Goal: Task Accomplishment & Management: Use online tool/utility

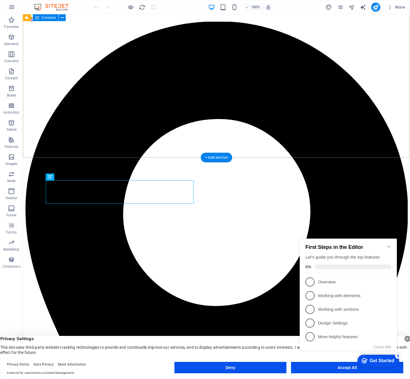
scroll to position [219, 0]
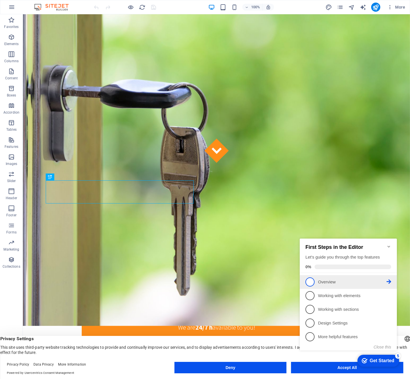
click at [313, 279] on span "1" at bounding box center [309, 282] width 9 height 9
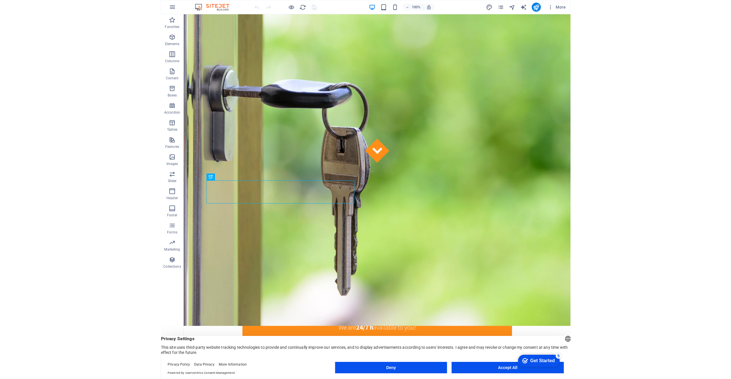
scroll to position [0, 0]
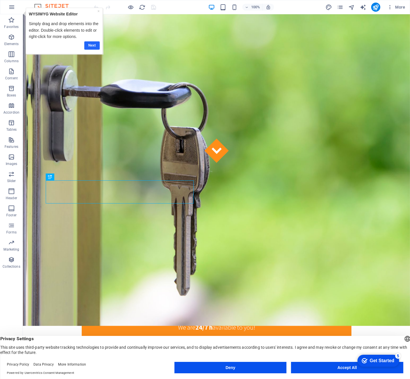
click at [94, 44] on link "Next" at bounding box center [91, 45] width 15 height 8
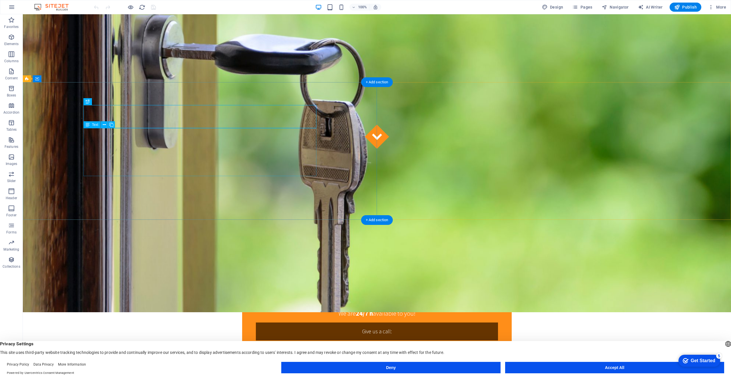
scroll to position [316, 0]
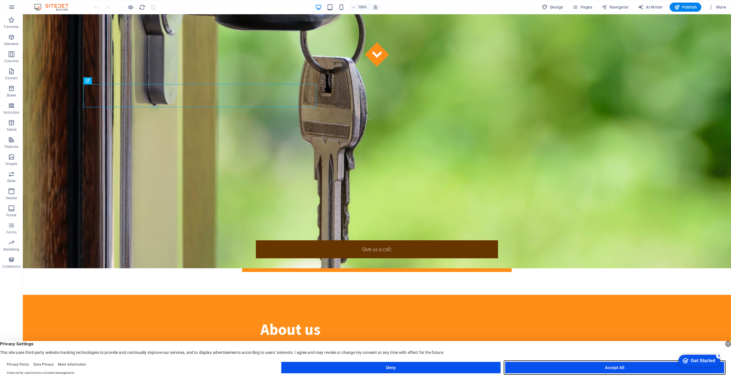
click at [410, 371] on button "Accept All" at bounding box center [614, 367] width 219 height 11
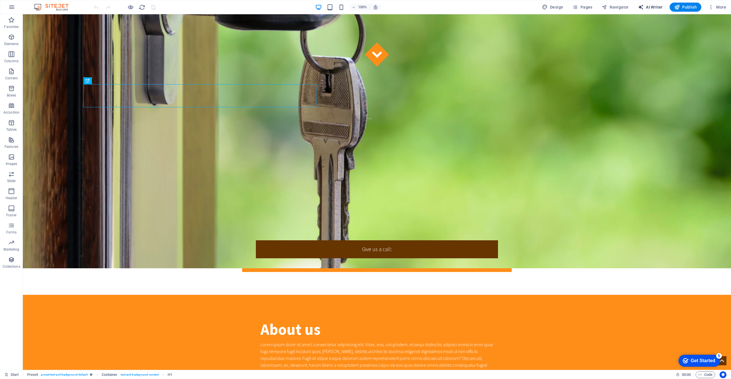
click at [410, 7] on span "AI Writer" at bounding box center [650, 7] width 25 height 6
select select "English"
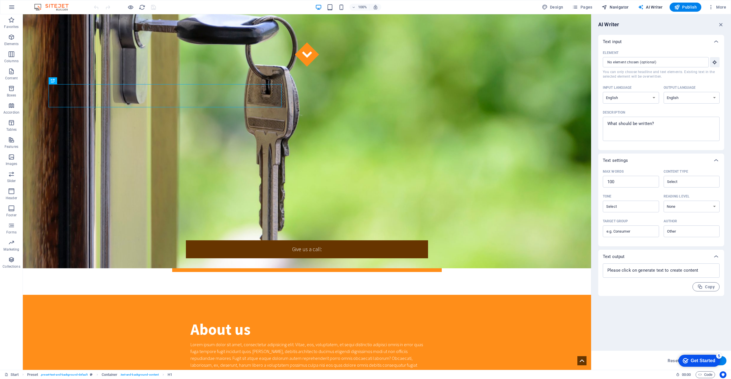
click at [410, 5] on span "Navigator" at bounding box center [615, 7] width 27 height 6
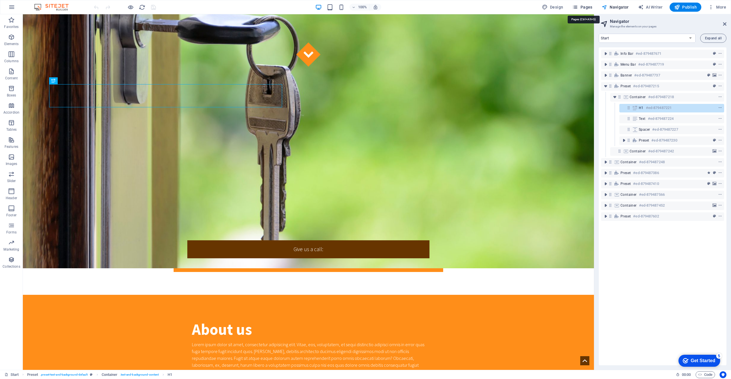
click at [410, 6] on span "Pages" at bounding box center [582, 7] width 20 height 6
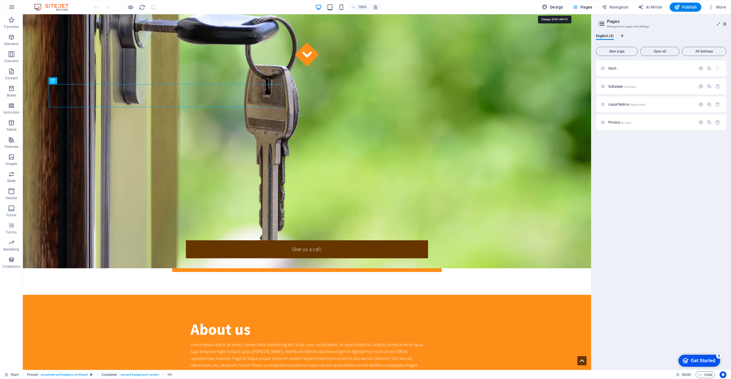
click at [410, 6] on span "Design" at bounding box center [552, 7] width 21 height 6
select select "px"
select select "300"
select select "px"
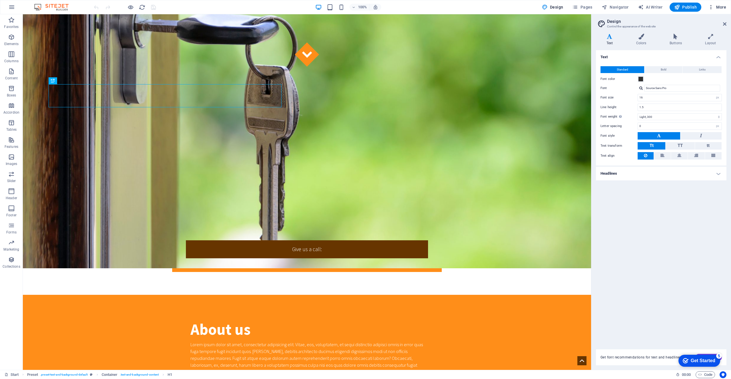
click at [410, 7] on span "More" at bounding box center [717, 7] width 18 height 6
click at [410, 5] on div at bounding box center [365, 189] width 731 height 379
click at [410, 7] on icon "button" at bounding box center [575, 7] width 6 height 6
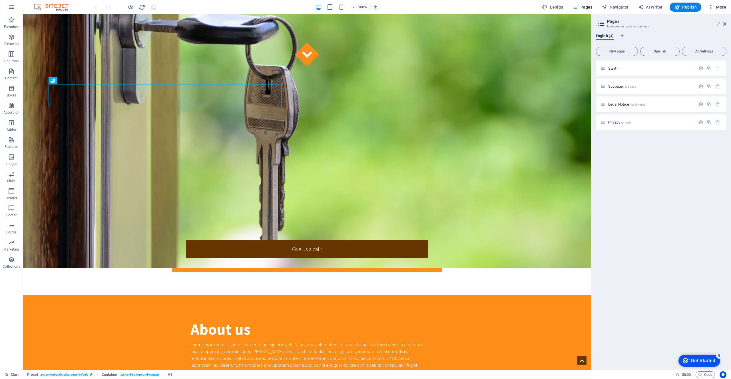
click at [410, 7] on span "More" at bounding box center [717, 7] width 18 height 6
click at [410, 158] on h6 "Data" at bounding box center [705, 159] width 34 height 7
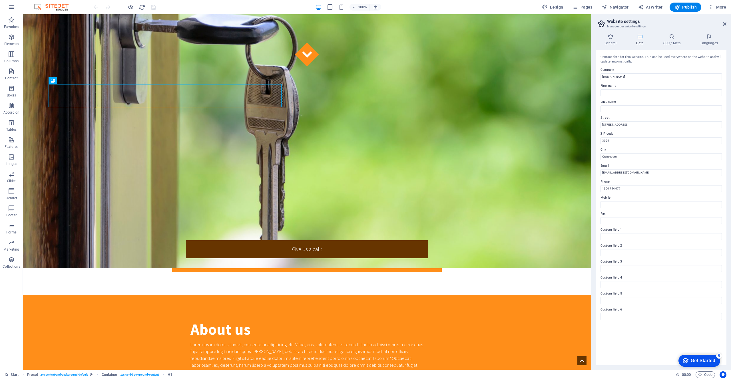
click at [410, 23] on aside "Website settings Manage your website settings General Data SEO / Meta Languages…" at bounding box center [661, 192] width 140 height 356
click at [410, 23] on icon at bounding box center [724, 24] width 3 height 5
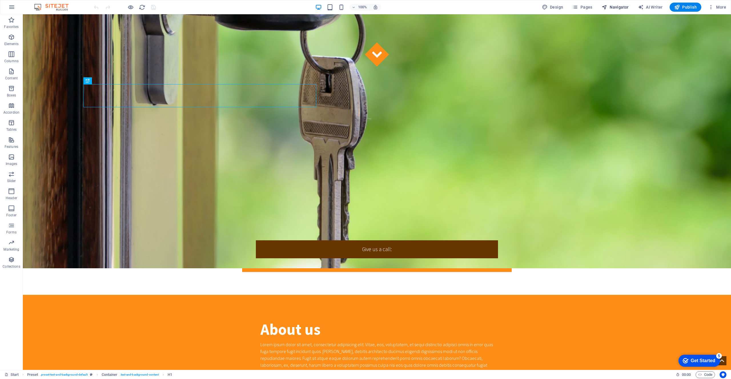
click at [410, 9] on span "Navigator" at bounding box center [615, 7] width 27 height 6
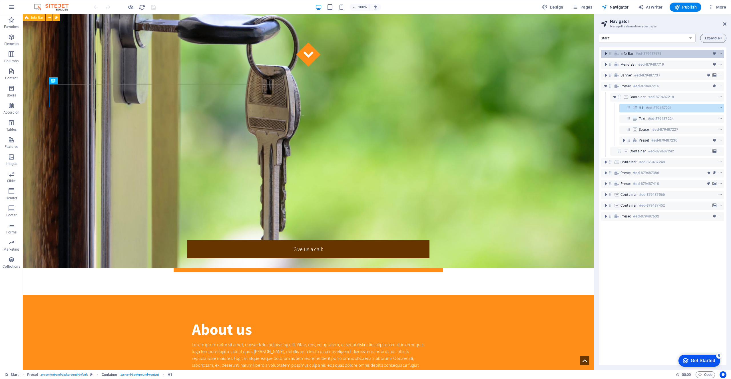
click at [410, 53] on icon "toggle-expand" at bounding box center [606, 54] width 6 height 6
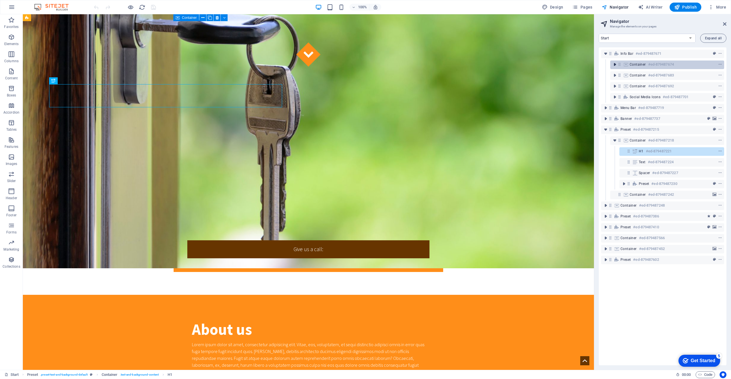
click at [410, 65] on icon "toggle-expand" at bounding box center [615, 65] width 6 height 6
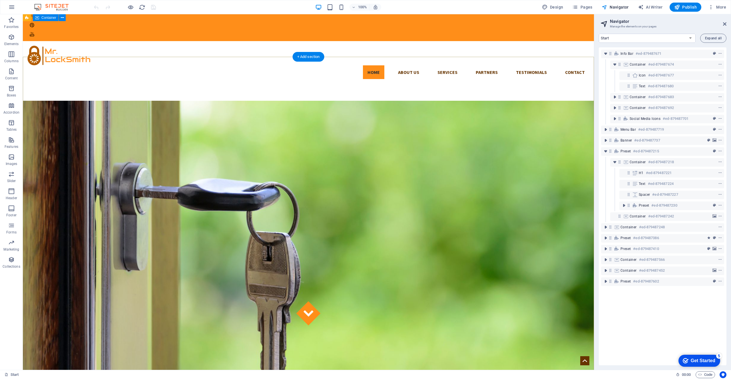
scroll to position [0, 0]
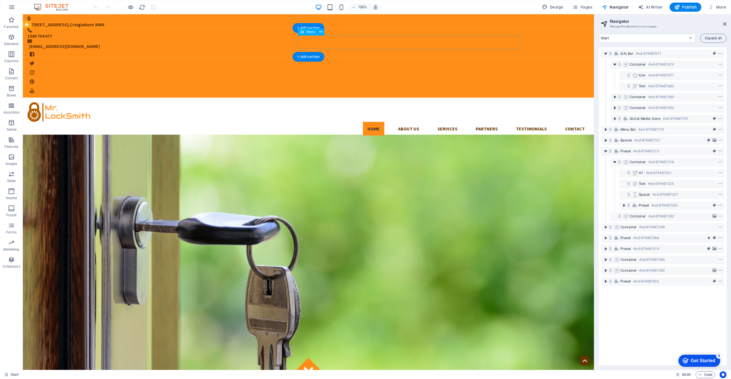
click at [352, 122] on nav "Home About us Services Partners Testimonials Contact" at bounding box center [308, 129] width 562 height 14
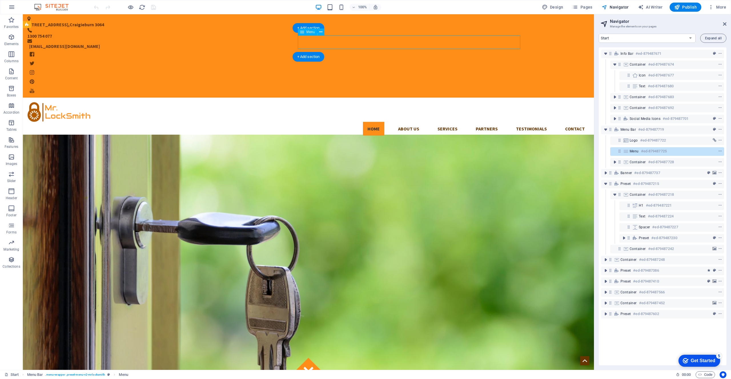
click at [350, 122] on nav "Home About us Services Partners Testimonials Contact" at bounding box center [308, 129] width 562 height 14
click at [410, 163] on icon "toggle-expand" at bounding box center [615, 162] width 6 height 6
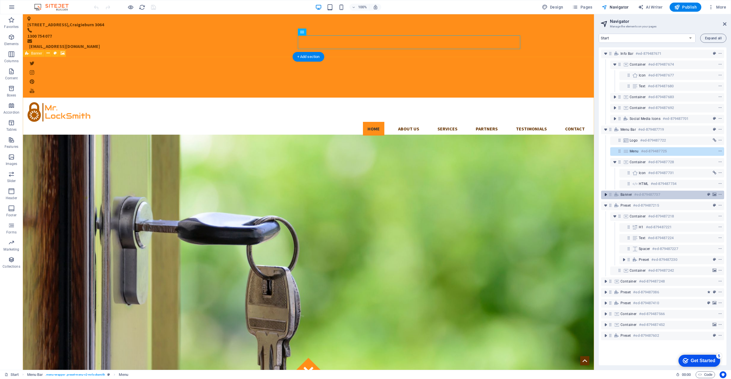
click at [410, 194] on icon "toggle-expand" at bounding box center [606, 195] width 6 height 6
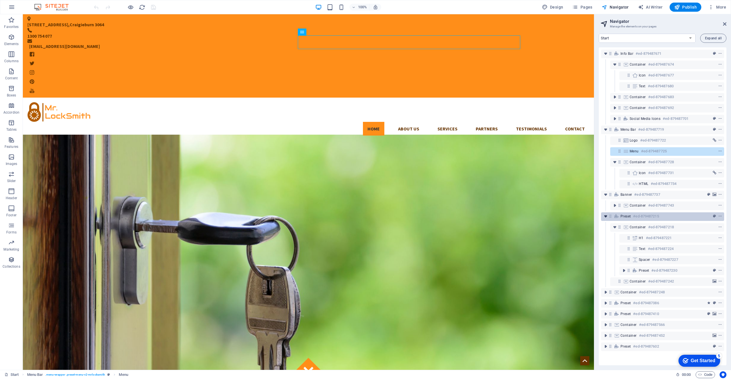
click at [410, 215] on icon "toggle-expand" at bounding box center [606, 217] width 6 height 6
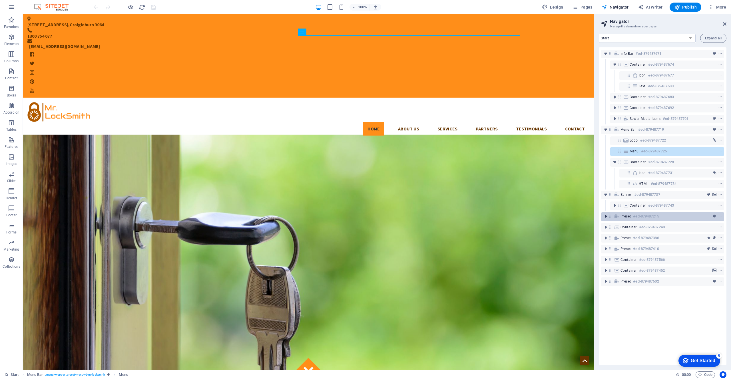
click at [410, 215] on icon "toggle-expand" at bounding box center [606, 217] width 6 height 6
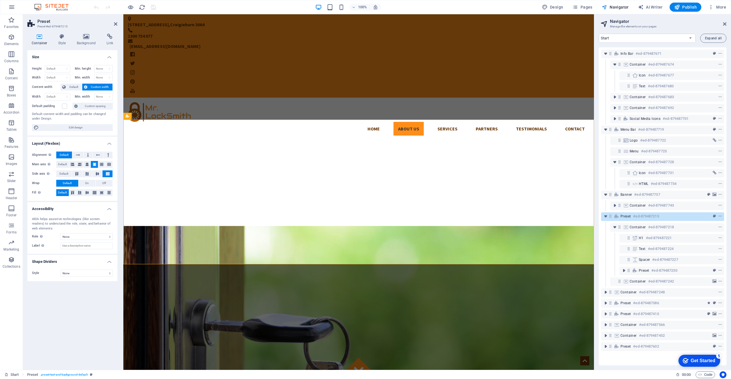
scroll to position [257, 0]
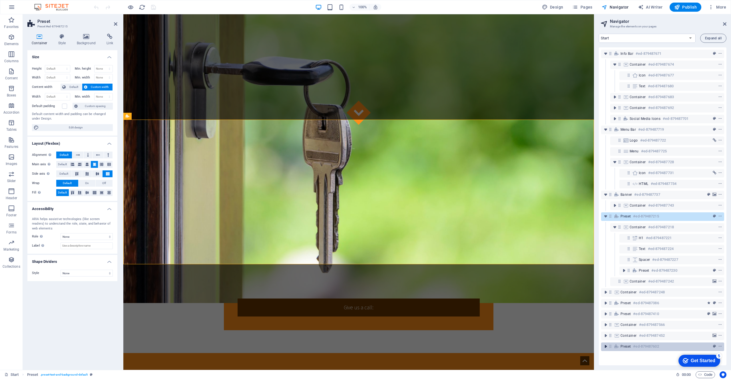
click at [410, 346] on icon "toggle-expand" at bounding box center [606, 347] width 6 height 6
click at [410, 338] on icon "toggle-expand" at bounding box center [606, 336] width 6 height 6
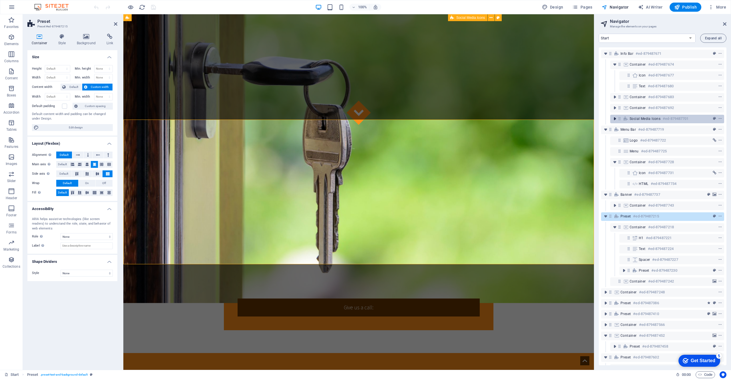
click at [410, 119] on icon "toggle-expand" at bounding box center [615, 119] width 6 height 6
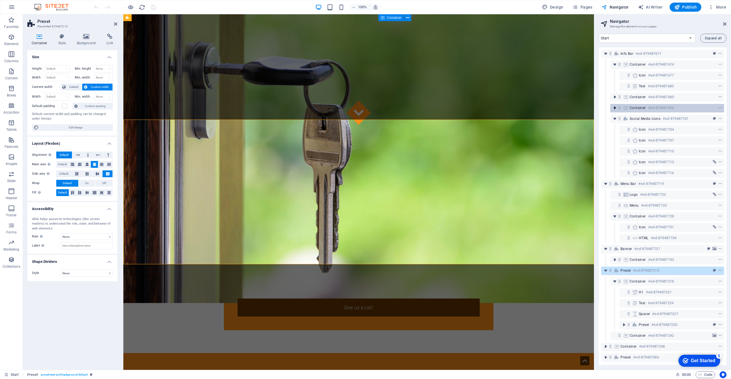
click at [410, 109] on icon "toggle-expand" at bounding box center [615, 108] width 6 height 6
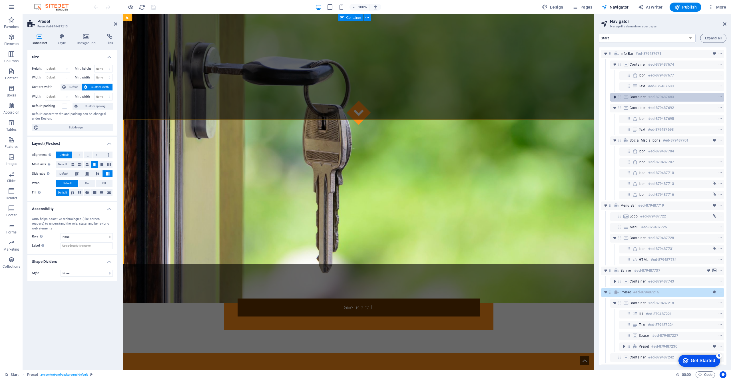
click at [410, 100] on icon "toggle-expand" at bounding box center [615, 97] width 6 height 6
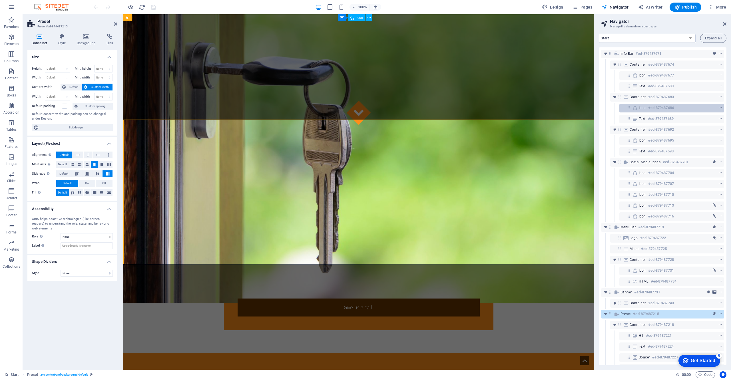
click at [410, 109] on h6 "#ed-879487686" at bounding box center [661, 108] width 26 height 7
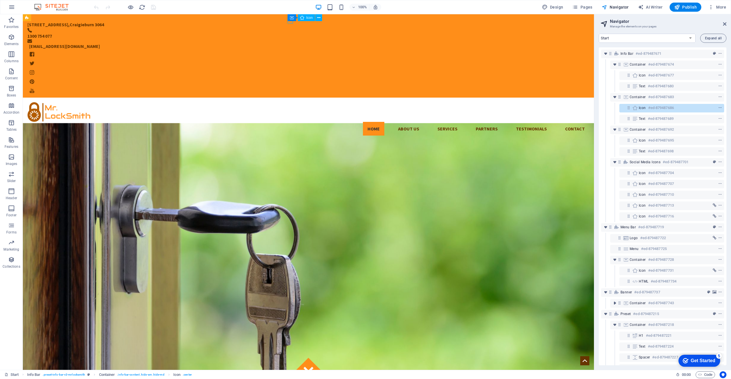
click at [410, 109] on h6 "#ed-879487686" at bounding box center [661, 108] width 26 height 7
select select "xMidYMid"
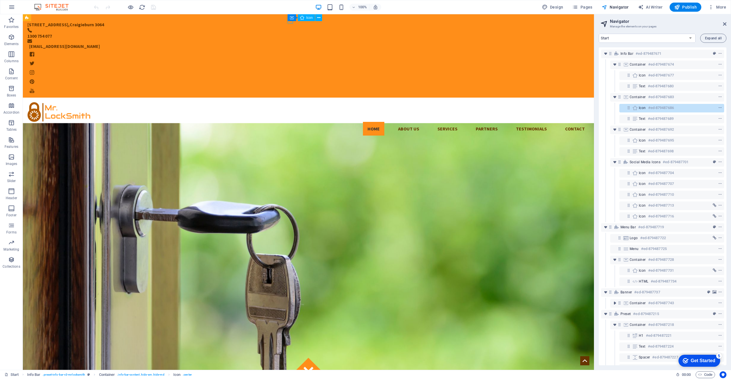
select select "px"
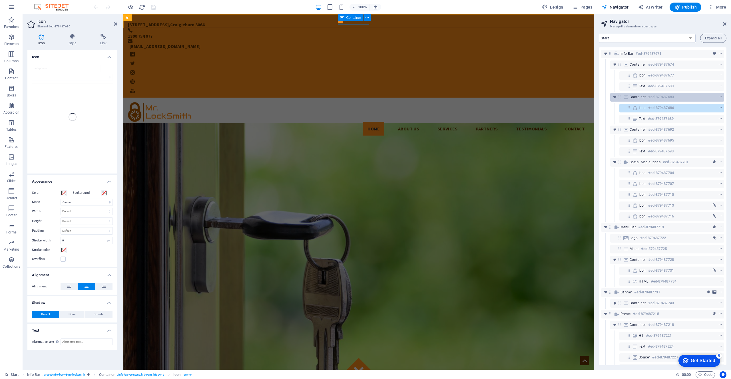
click at [410, 100] on h6 "#ed-879487683" at bounding box center [661, 97] width 26 height 7
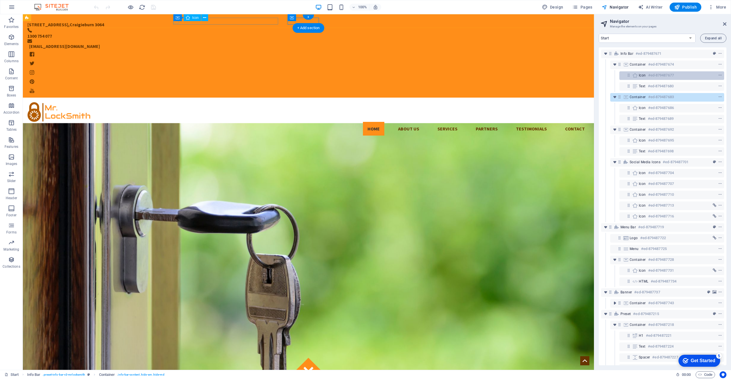
click at [410, 77] on h6 "#ed-879487677" at bounding box center [661, 75] width 26 height 7
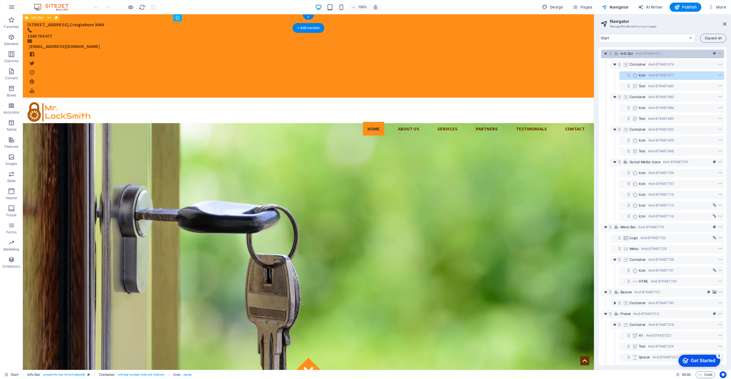
click at [410, 54] on div "Info Bar #ed-879487671" at bounding box center [658, 53] width 75 height 7
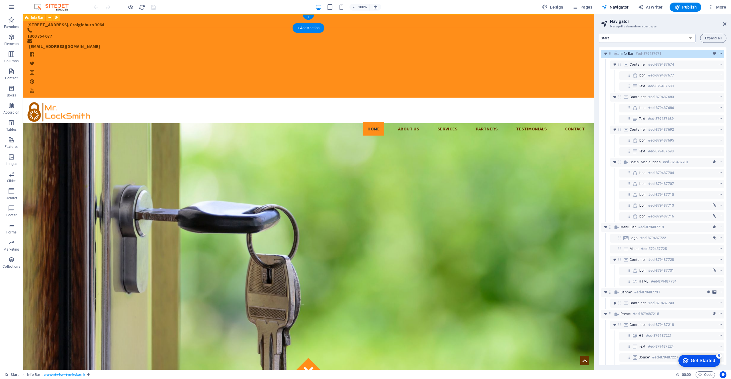
click at [410, 53] on icon "context-menu" at bounding box center [720, 54] width 4 height 4
click at [410, 27] on h3 "Manage the elements on your pages" at bounding box center [662, 26] width 105 height 5
click at [410, 38] on select "Start Subpage Legal Notice Privacy" at bounding box center [647, 38] width 97 height 9
click at [410, 39] on span "Expand all" at bounding box center [713, 38] width 17 height 3
click at [410, 37] on select "Start Subpage Legal Notice Privacy" at bounding box center [647, 38] width 97 height 9
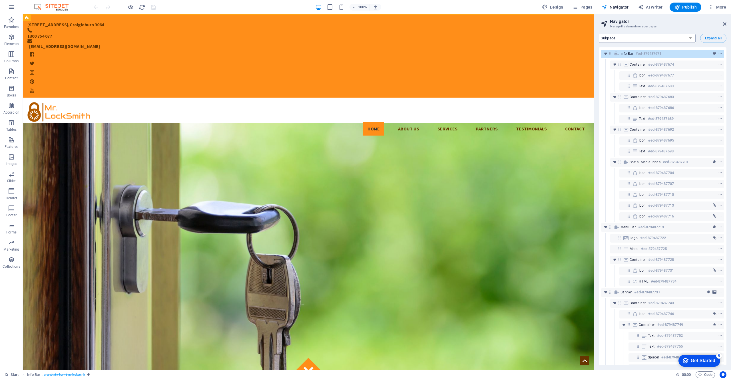
click at [410, 34] on select "Start Subpage Legal Notice Privacy" at bounding box center [647, 38] width 97 height 9
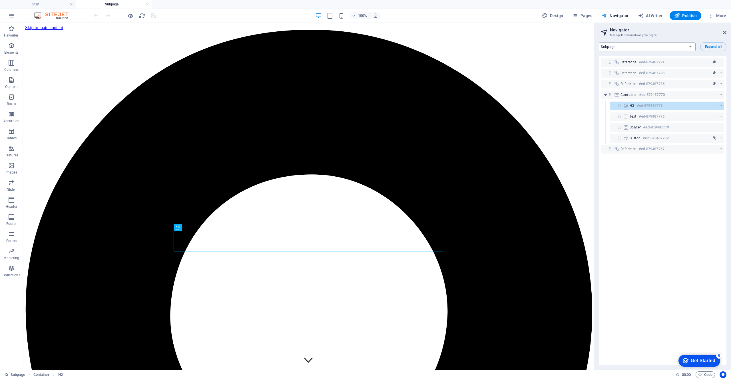
click at [410, 49] on select "Start Subpage Legal Notice Privacy" at bounding box center [647, 46] width 97 height 9
select select "16667946-en"
click at [410, 42] on select "Start Subpage Legal Notice Privacy" at bounding box center [647, 46] width 97 height 9
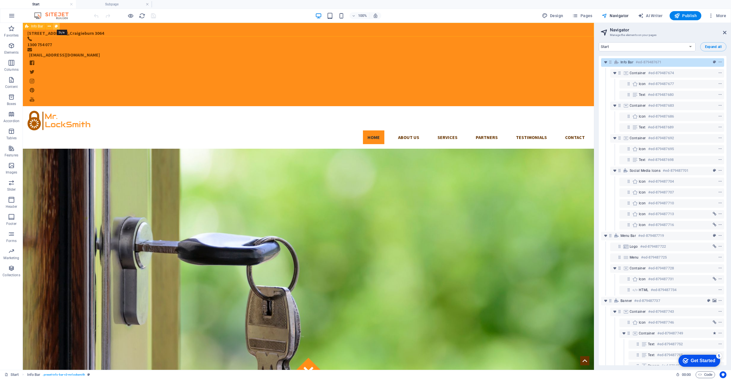
click at [55, 25] on icon at bounding box center [56, 26] width 3 height 6
select select "rem"
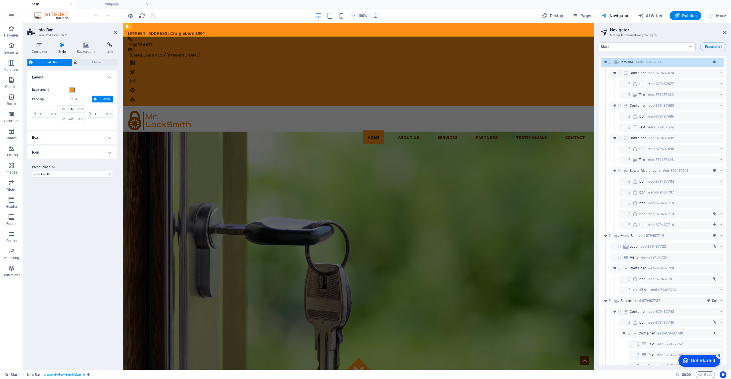
click at [73, 90] on span at bounding box center [72, 90] width 5 height 5
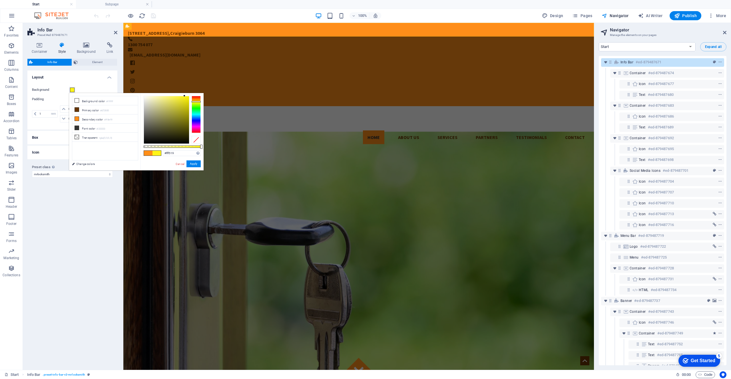
click at [195, 102] on div at bounding box center [196, 114] width 9 height 37
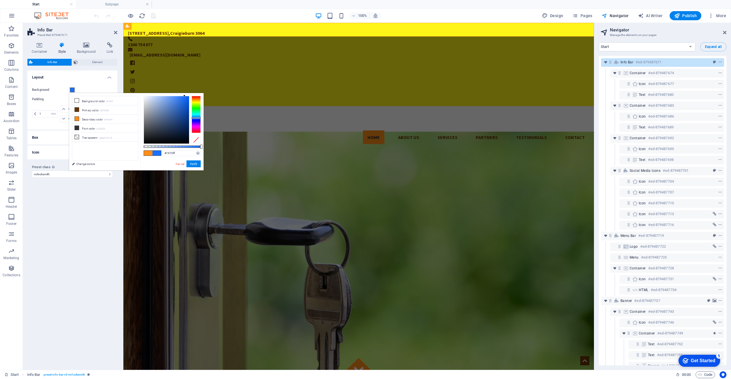
drag, startPoint x: 195, startPoint y: 102, endPoint x: 197, endPoint y: 118, distance: 16.4
click at [197, 118] on div at bounding box center [196, 117] width 9 height 1
type input "#19b0ff"
click at [198, 116] on div at bounding box center [196, 116] width 9 height 1
click at [193, 161] on button "Apply" at bounding box center [194, 164] width 14 height 7
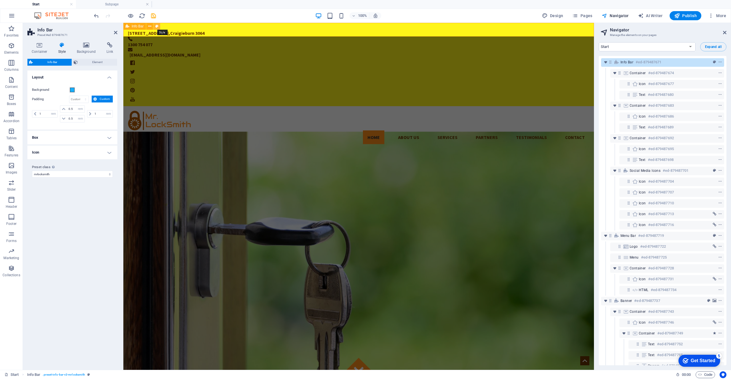
click at [157, 27] on icon at bounding box center [156, 26] width 3 height 6
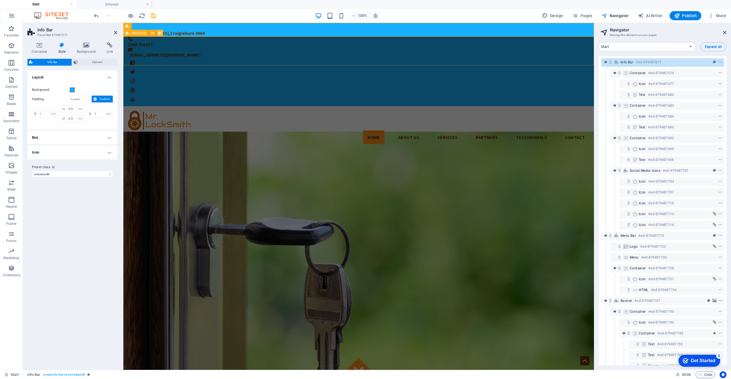
click at [159, 34] on icon at bounding box center [159, 33] width 3 height 6
select select "rem"
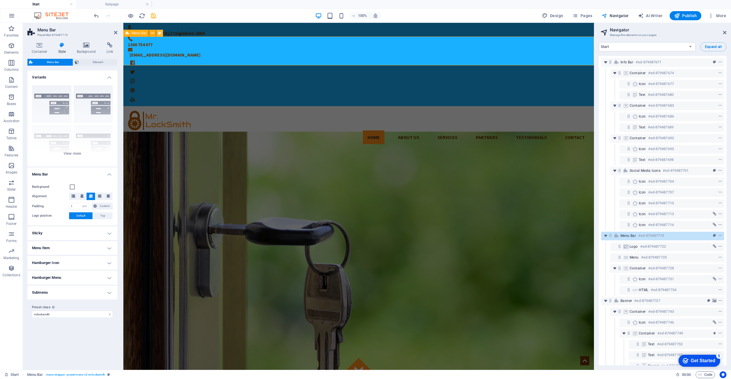
click at [163, 34] on button at bounding box center [159, 33] width 7 height 7
click at [117, 32] on icon at bounding box center [115, 32] width 3 height 5
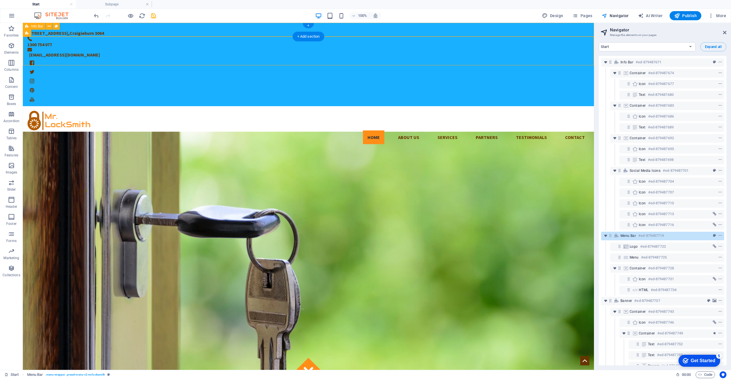
click at [144, 31] on div "[STREET_ADDRESS][PERSON_NAME] 1300 754 077 [EMAIL_ADDRESS][DOMAIN_NAME]" at bounding box center [308, 64] width 571 height 83
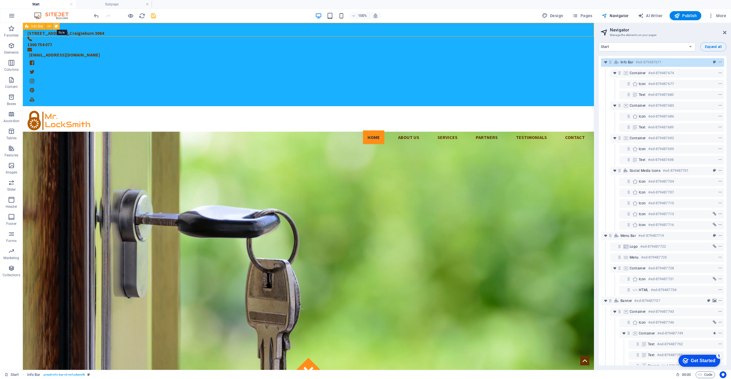
click at [57, 26] on icon at bounding box center [56, 26] width 3 height 6
select select "rem"
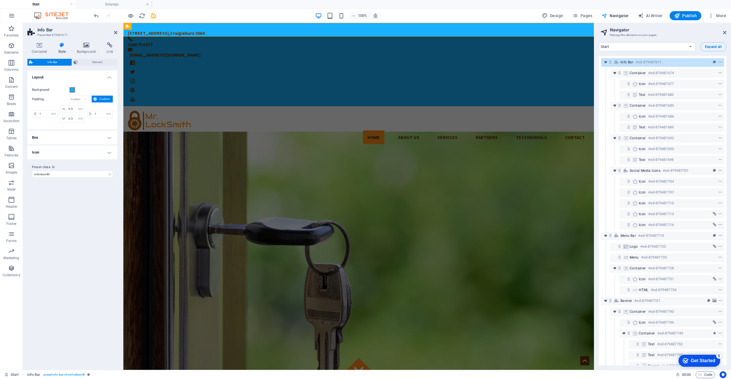
click at [71, 90] on span at bounding box center [72, 90] width 5 height 5
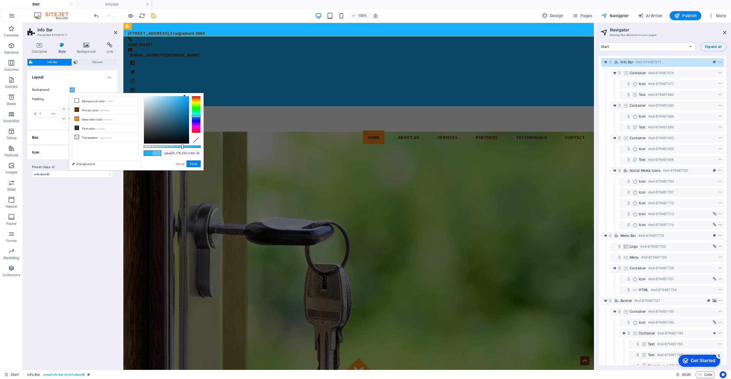
drag, startPoint x: 201, startPoint y: 145, endPoint x: 181, endPoint y: 145, distance: 19.4
click at [181, 145] on div at bounding box center [182, 147] width 2 height 4
type input "#19b0ff"
drag, startPoint x: 181, startPoint y: 146, endPoint x: 220, endPoint y: 146, distance: 38.6
click at [220, 146] on body "[DOMAIN_NAME] Start Subpage Favorites Elements Columns Content Boxes Accordion …" at bounding box center [365, 189] width 731 height 379
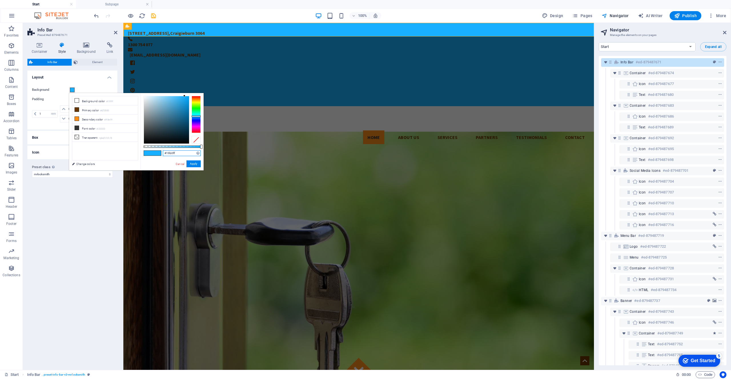
click at [179, 153] on input "#19b0ff" at bounding box center [182, 154] width 38 height 6
click at [195, 162] on button "Apply" at bounding box center [194, 164] width 14 height 7
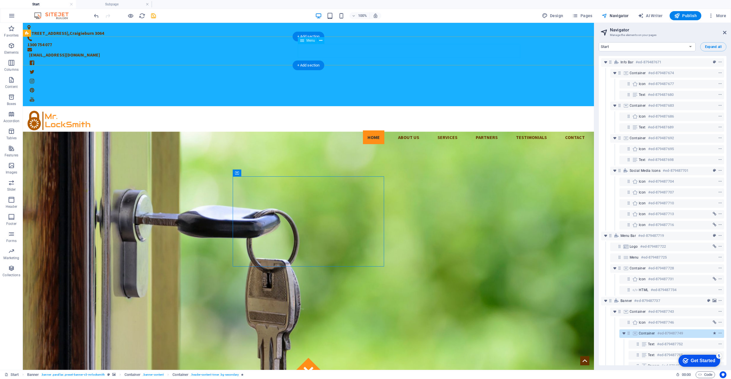
click at [316, 131] on nav "Home About us Services Partners Testimonials Contact" at bounding box center [308, 138] width 562 height 14
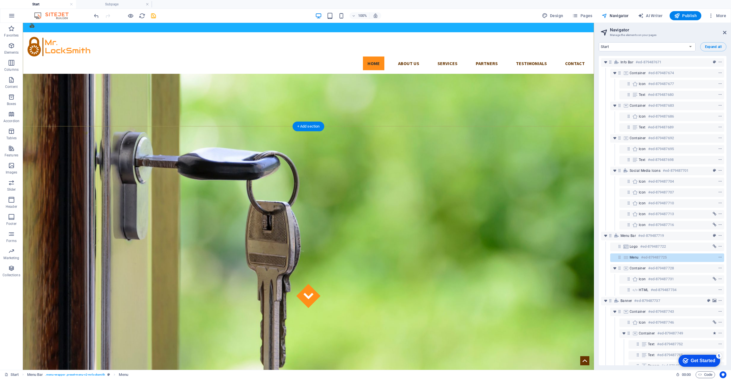
scroll to position [256, 0]
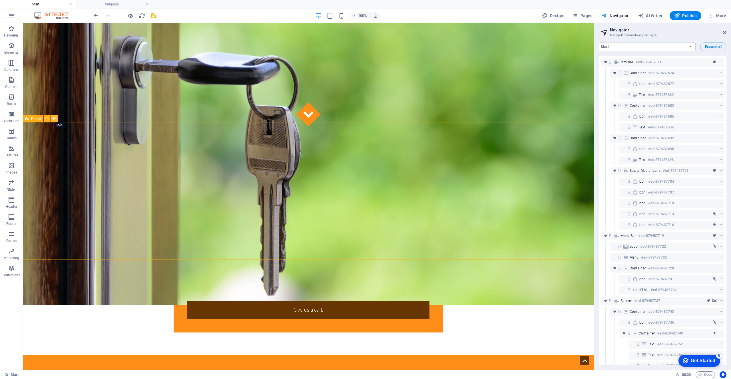
click at [55, 118] on icon at bounding box center [54, 119] width 3 height 6
select select "px"
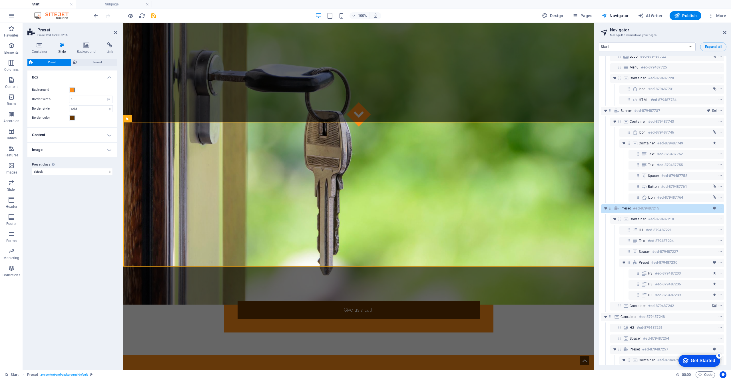
scroll to position [191, 0]
click at [77, 89] on div "Background" at bounding box center [72, 90] width 81 height 7
click at [72, 89] on span at bounding box center [72, 90] width 5 height 5
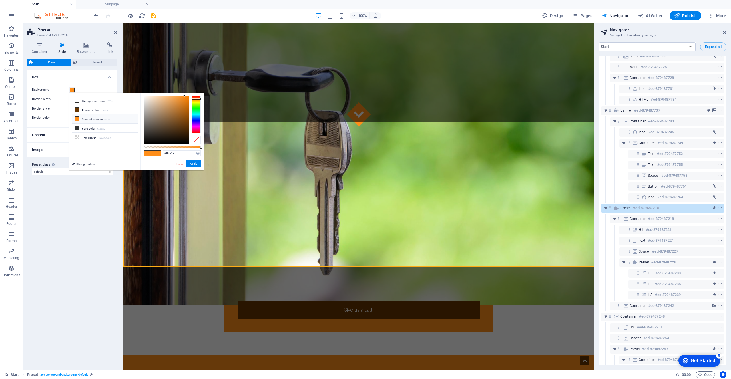
click at [83, 81] on div "Background Border width 0 rem px Border style solid dashed dotted double Border…" at bounding box center [72, 104] width 92 height 46
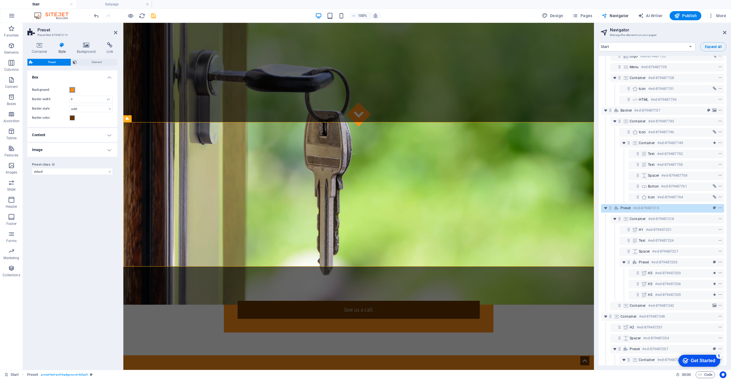
click at [70, 89] on span at bounding box center [72, 90] width 5 height 5
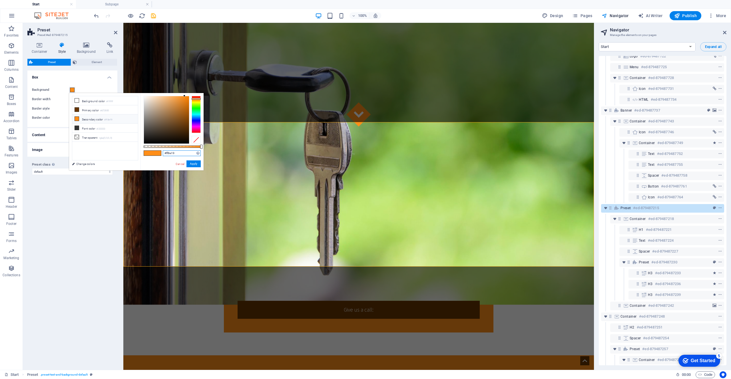
click at [176, 153] on input "#ff8e19" at bounding box center [182, 154] width 38 height 6
paste input "19b0ff"
type input "#19b0ff"
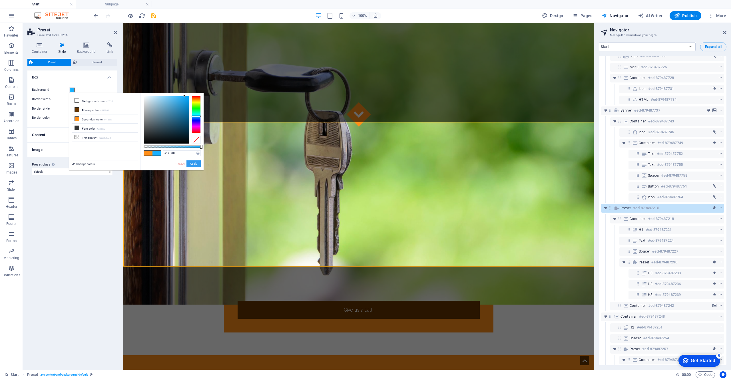
click at [189, 163] on button "Apply" at bounding box center [194, 164] width 14 height 7
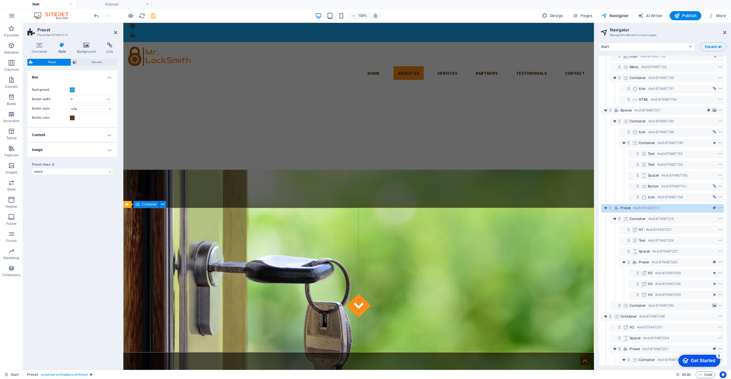
scroll to position [0, 0]
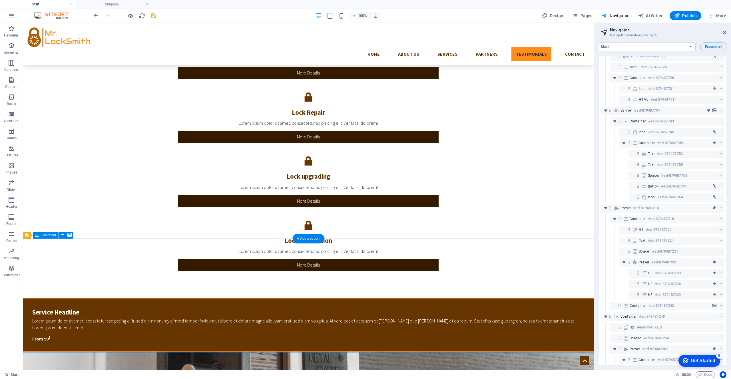
scroll to position [1240, 0]
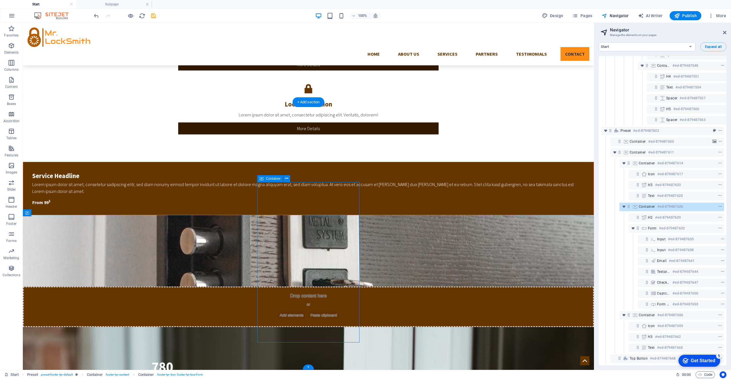
scroll to position [1629, 0]
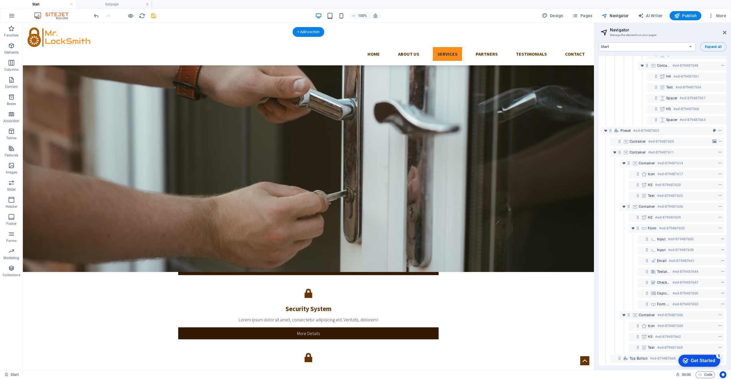
scroll to position [714, 0]
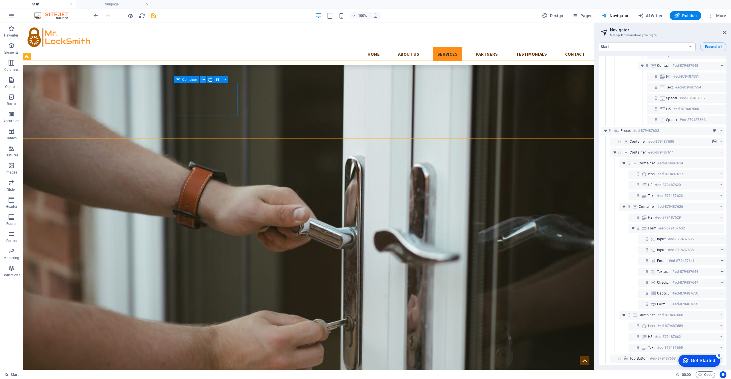
click at [202, 80] on icon at bounding box center [203, 80] width 3 height 6
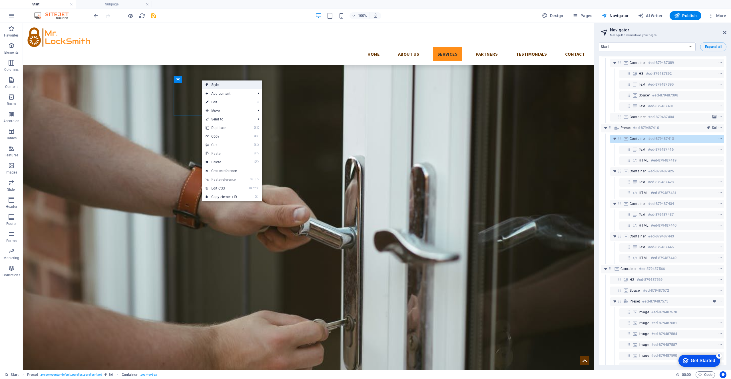
scroll to position [922, 0]
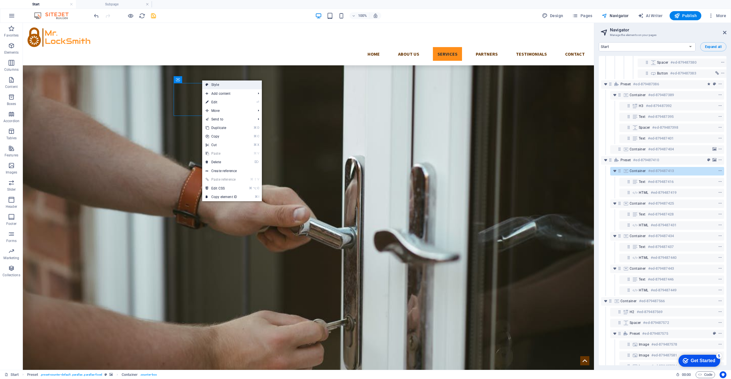
click at [212, 83] on link "Style" at bounding box center [232, 85] width 60 height 9
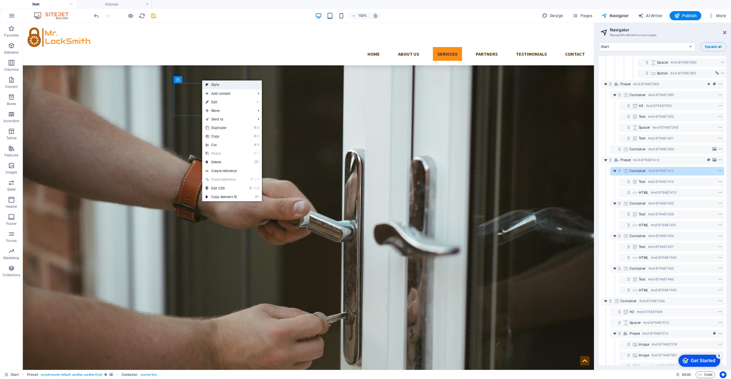
select select "px"
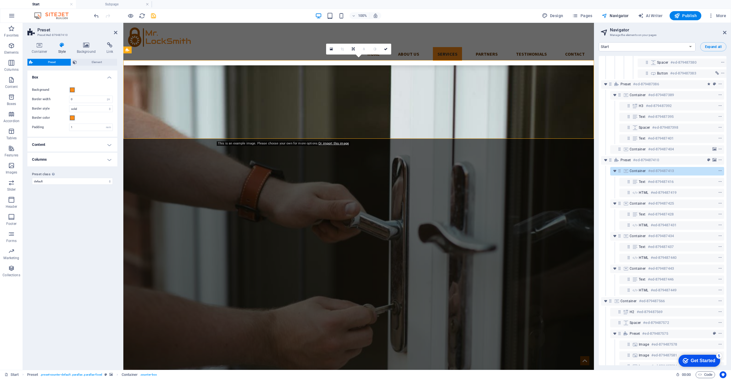
scroll to position [885, 0]
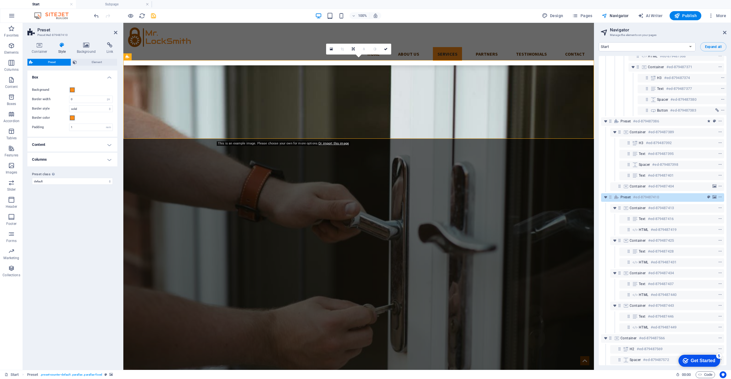
click at [108, 89] on div "Background" at bounding box center [72, 90] width 81 height 7
click at [73, 90] on span at bounding box center [72, 90] width 5 height 5
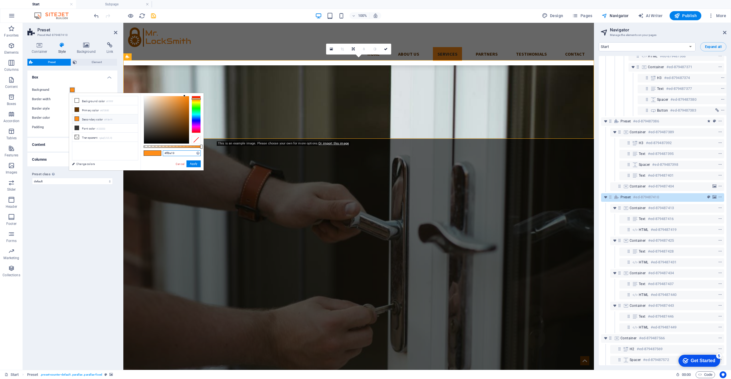
click at [177, 152] on input "#ff8e19" at bounding box center [182, 154] width 38 height 6
paste input "19b0ff"
type input "#19b0ff"
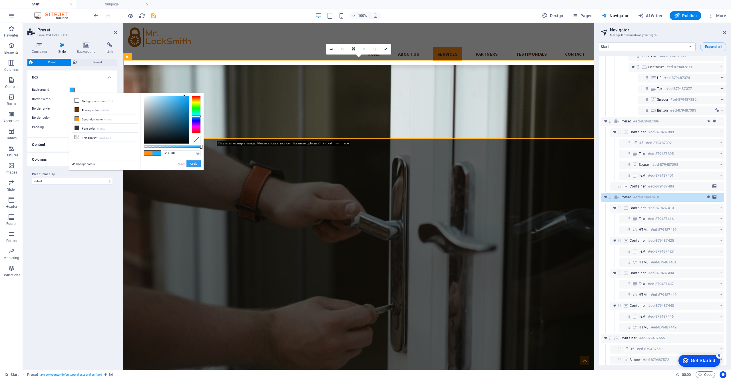
click at [195, 165] on button "Apply" at bounding box center [194, 164] width 14 height 7
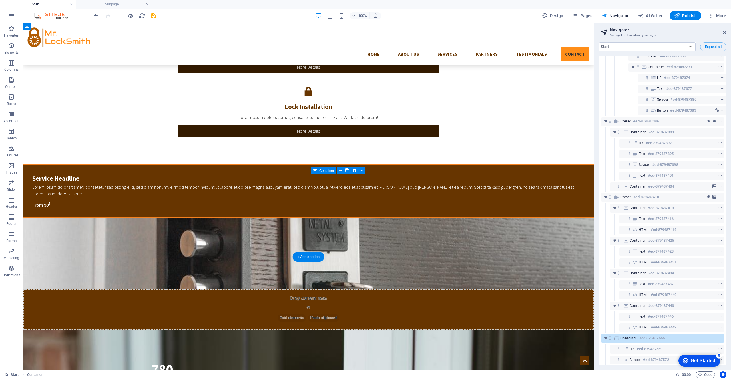
scroll to position [1240, 0]
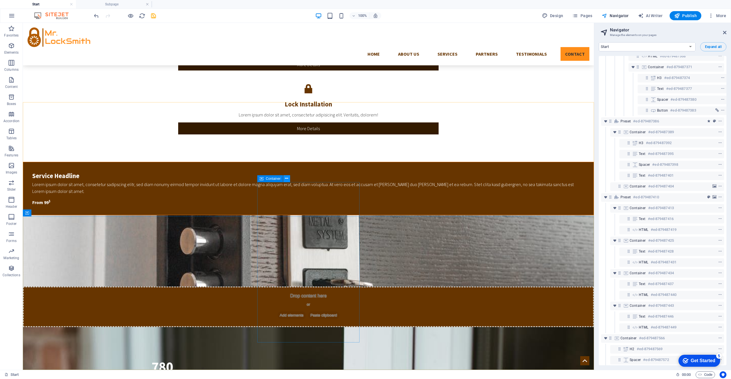
click at [286, 179] on icon at bounding box center [286, 179] width 3 height 6
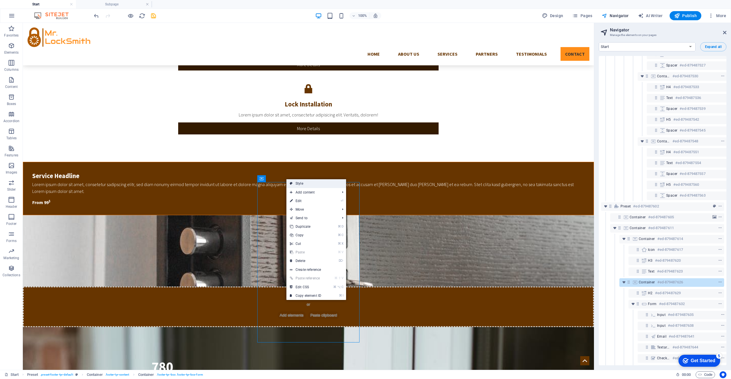
drag, startPoint x: 293, startPoint y: 185, endPoint x: 171, endPoint y: 163, distance: 124.2
click at [293, 185] on link "Style" at bounding box center [316, 183] width 60 height 9
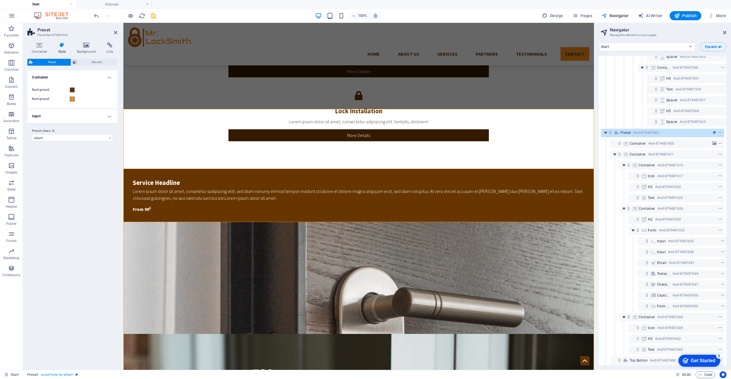
scroll to position [1623, 0]
click at [71, 100] on span at bounding box center [72, 99] width 5 height 5
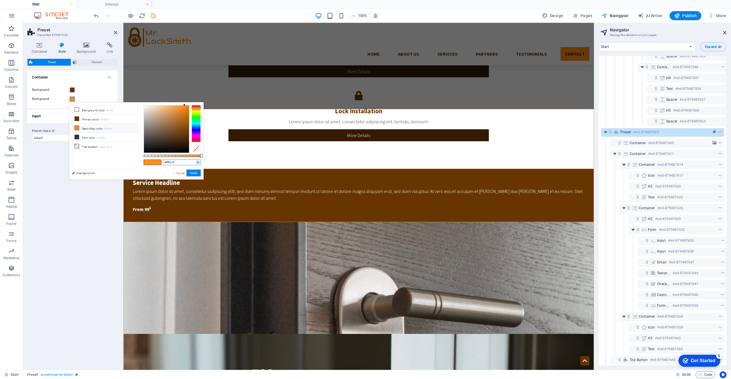
click at [175, 161] on input "#ff8e19" at bounding box center [182, 163] width 38 height 6
paste input "19b0ff"
type input "#19b0ff"
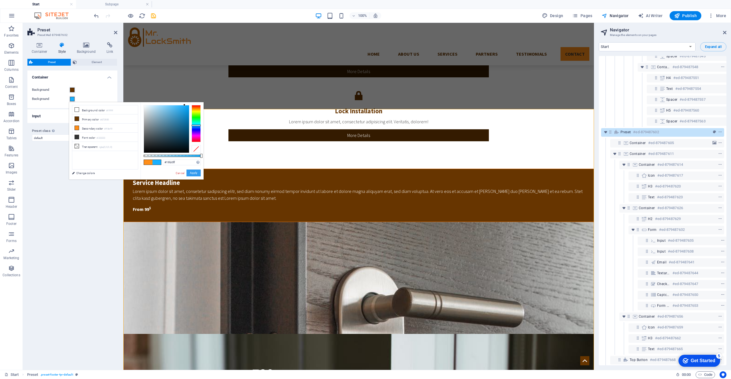
click at [194, 174] on button "Apply" at bounding box center [194, 173] width 14 height 7
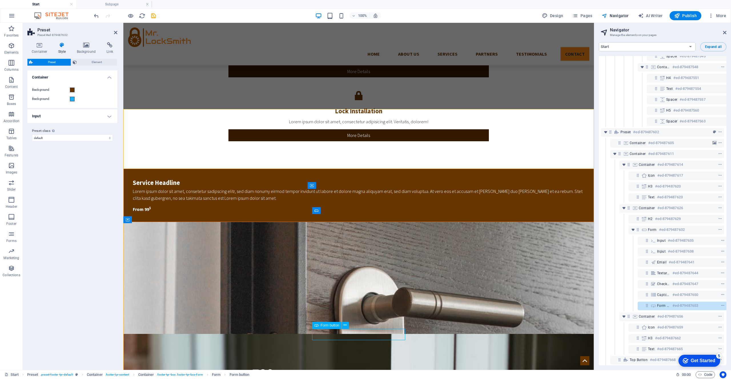
scroll to position [1629, 1]
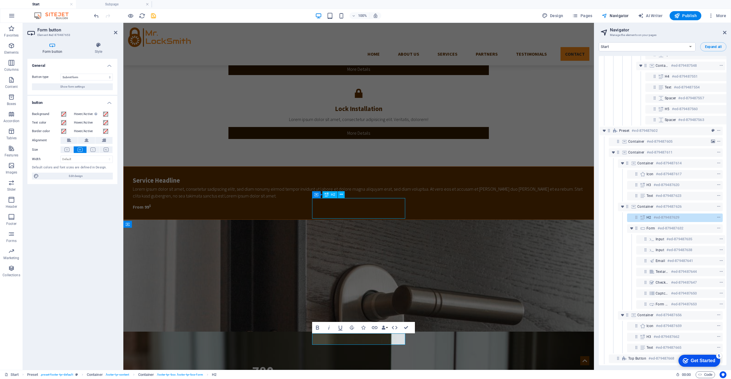
scroll to position [1228, 0]
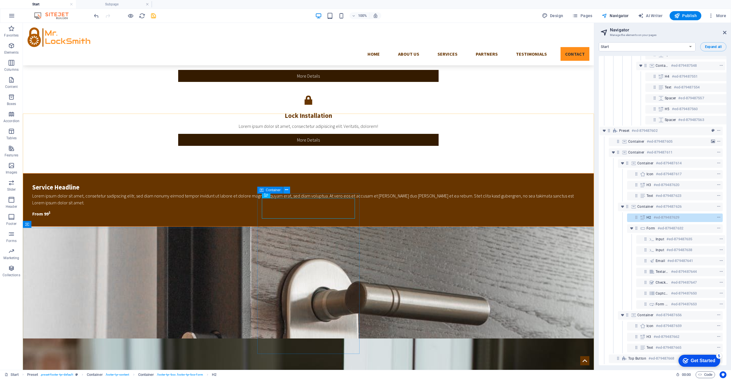
click at [287, 191] on icon at bounding box center [286, 190] width 3 height 6
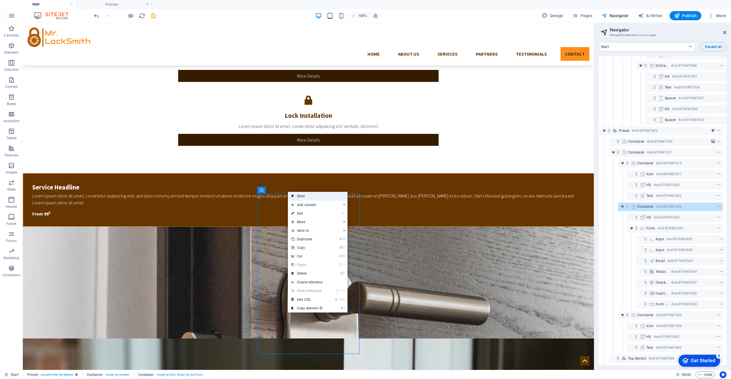
click at [296, 196] on link "Style" at bounding box center [318, 196] width 60 height 9
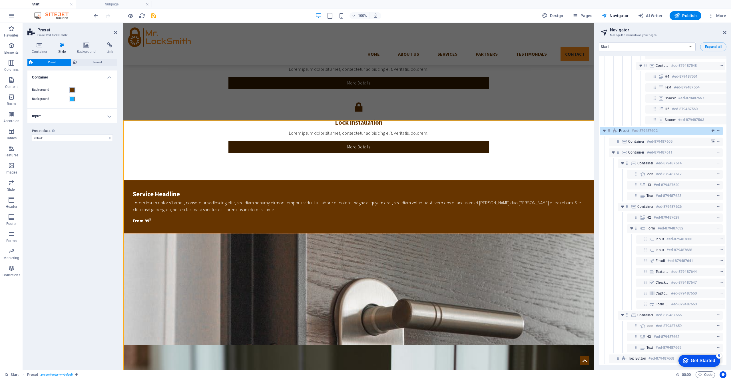
click at [74, 91] on span at bounding box center [72, 90] width 5 height 5
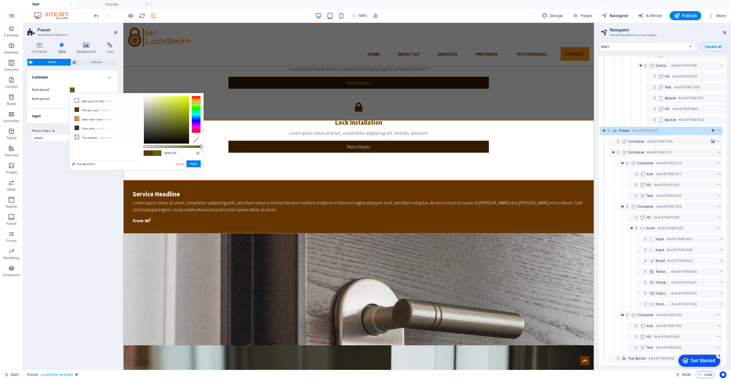
drag, startPoint x: 196, startPoint y: 113, endPoint x: 196, endPoint y: 103, distance: 10.6
click at [196, 103] on div at bounding box center [196, 114] width 9 height 37
click at [198, 102] on div at bounding box center [196, 101] width 9 height 1
drag, startPoint x: 189, startPoint y: 119, endPoint x: 189, endPoint y: 95, distance: 24.3
click at [189, 95] on div "#fff300 Supported formats #0852ed rgb(8, 82, 237) rgba(8, 82, 237, 90%) hsv(221…" at bounding box center [172, 173] width 63 height 160
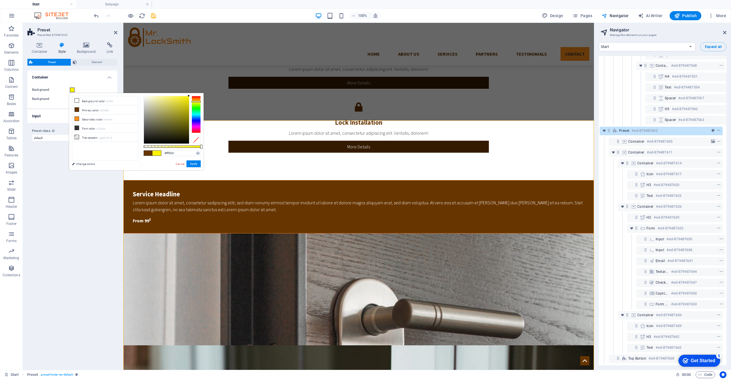
click at [149, 154] on span at bounding box center [148, 153] width 9 height 5
drag, startPoint x: 187, startPoint y: 123, endPoint x: 189, endPoint y: 144, distance: 21.2
click at [189, 144] on div "#000000 Supported formats #0852ed rgb(8, 82, 237) rgba(8, 82, 237, 90%) hsv(221…" at bounding box center [172, 173] width 63 height 160
drag, startPoint x: 183, startPoint y: 129, endPoint x: 190, endPoint y: 97, distance: 33.6
click at [190, 97] on div at bounding box center [172, 120] width 57 height 48
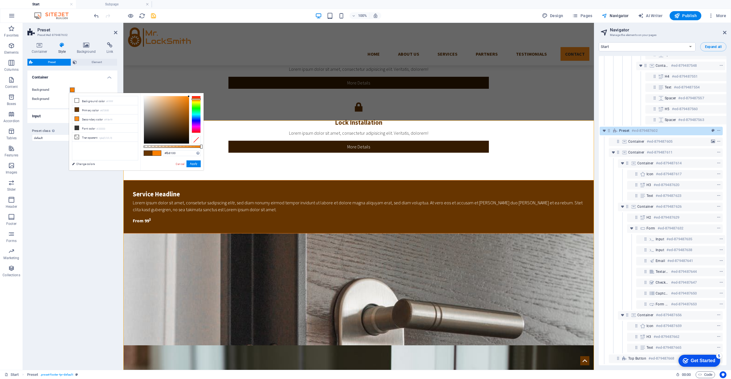
click at [159, 154] on span at bounding box center [157, 153] width 9 height 5
click at [171, 153] on input "#fb8100" at bounding box center [182, 154] width 38 height 6
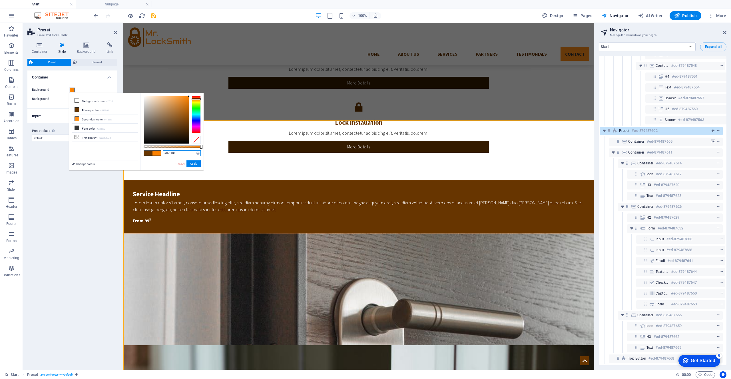
click at [171, 153] on input "#fb8100" at bounding box center [182, 154] width 38 height 6
paste input "19b0ff"
drag, startPoint x: 199, startPoint y: 116, endPoint x: 197, endPoint y: 102, distance: 13.5
click at [197, 102] on div at bounding box center [196, 102] width 9 height 1
drag, startPoint x: 185, startPoint y: 95, endPoint x: 189, endPoint y: 94, distance: 4.4
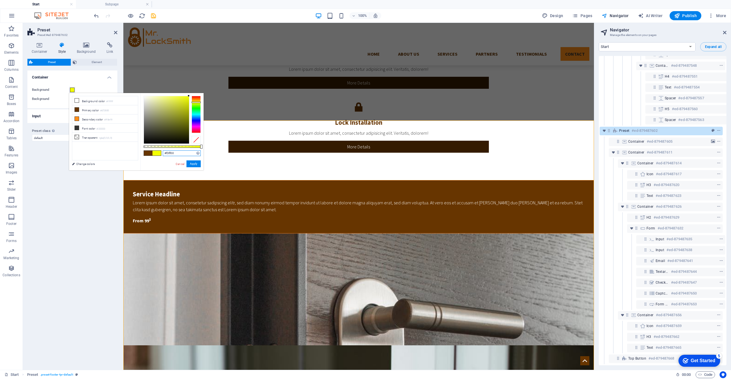
click at [189, 94] on div "#f3ff00 Supported formats #0852ed rgb(8, 82, 237) rgba(8, 82, 237, 90%) hsv(221…" at bounding box center [172, 173] width 63 height 160
click at [196, 101] on div at bounding box center [196, 114] width 9 height 37
drag, startPoint x: 188, startPoint y: 95, endPoint x: 177, endPoint y: 100, distance: 12.2
click at [177, 100] on div at bounding box center [177, 100] width 2 height 2
click at [182, 99] on div at bounding box center [166, 119] width 45 height 47
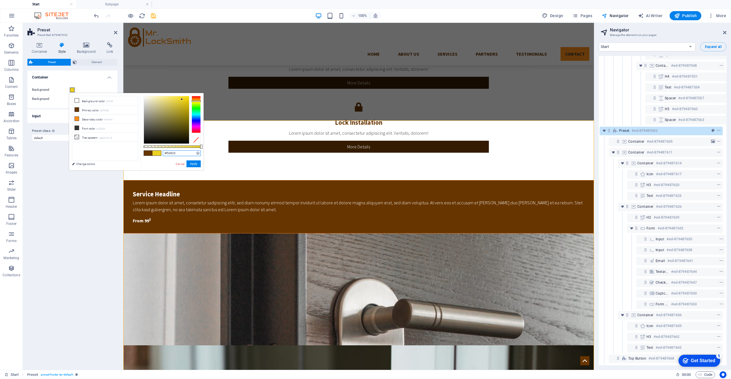
click at [183, 98] on div at bounding box center [166, 119] width 45 height 47
click at [185, 98] on div at bounding box center [166, 119] width 45 height 47
click at [186, 98] on div at bounding box center [166, 119] width 45 height 47
click at [187, 98] on div at bounding box center [186, 98] width 2 height 2
click at [188, 97] on div at bounding box center [166, 119] width 45 height 47
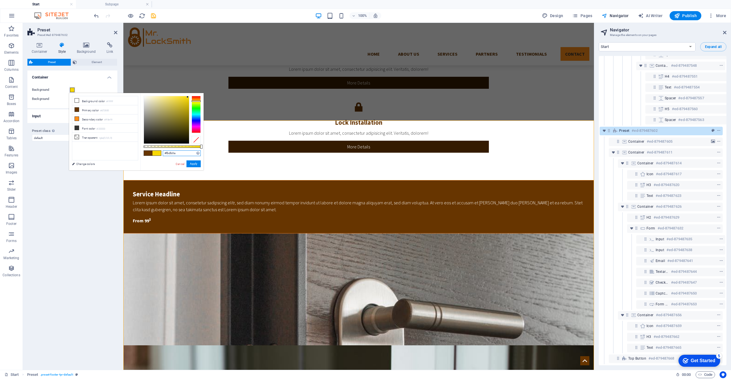
click at [187, 97] on div at bounding box center [188, 97] width 2 height 2
click at [187, 96] on div at bounding box center [187, 96] width 2 height 2
drag, startPoint x: 187, startPoint y: 95, endPoint x: 190, endPoint y: 93, distance: 3.6
click at [189, 93] on div "#ffdd00 Supported formats #0852ed rgb(8, 82, 237) rgba(8, 82, 237, 90%) hsv(221…" at bounding box center [172, 173] width 63 height 160
click at [196, 101] on div at bounding box center [196, 101] width 9 height 1
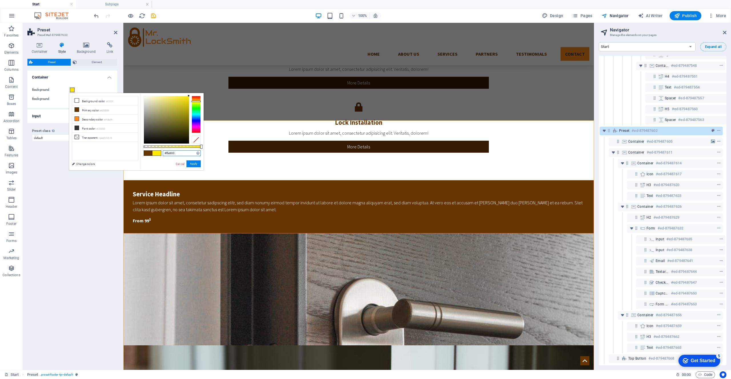
type input "#ffe800"
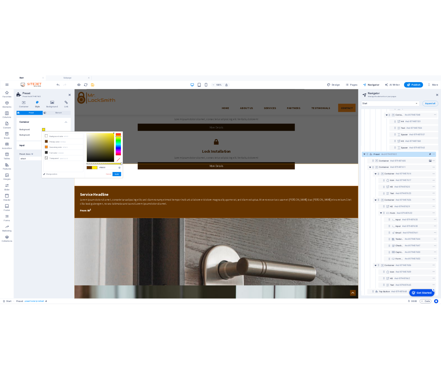
scroll to position [1247, 0]
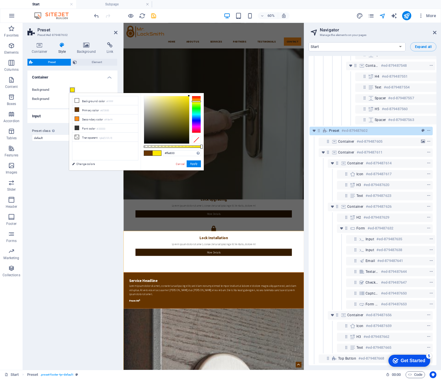
click at [159, 153] on span at bounding box center [157, 153] width 9 height 5
click at [176, 153] on input "#ffe800" at bounding box center [182, 154] width 38 height 6
click at [199, 138] on div at bounding box center [196, 140] width 9 height 8
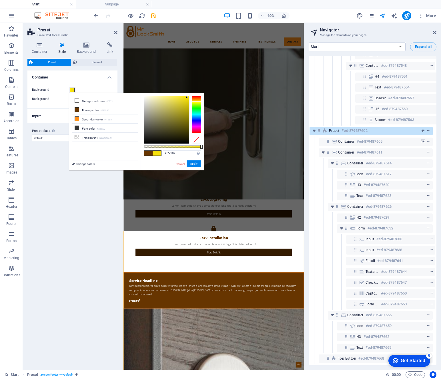
click at [187, 97] on div at bounding box center [166, 119] width 45 height 47
drag, startPoint x: 187, startPoint y: 98, endPoint x: 188, endPoint y: 93, distance: 4.3
click at [188, 93] on div "#ffe806 Supported formats #0852ed rgb(8, 82, 237) rgba(8, 82, 237, 90%) hsv(221…" at bounding box center [172, 173] width 63 height 160
type input "rgba(255, 232, 6, 0)"
drag, startPoint x: 202, startPoint y: 146, endPoint x: 142, endPoint y: 144, distance: 59.7
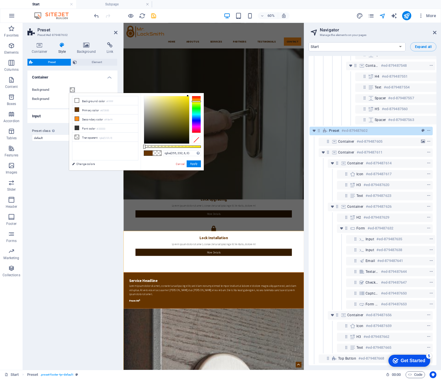
click at [142, 144] on div "rgba(255, 232, 6, 0) Supported formats #0852ed rgb(8, 82, 237) rgba(8, 82, 237,…" at bounding box center [172, 173] width 63 height 160
click at [192, 165] on button "Apply" at bounding box center [194, 164] width 14 height 7
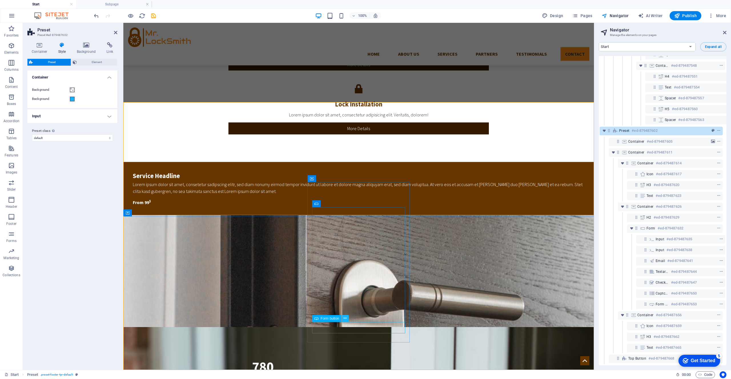
click at [343, 318] on button at bounding box center [345, 318] width 7 height 7
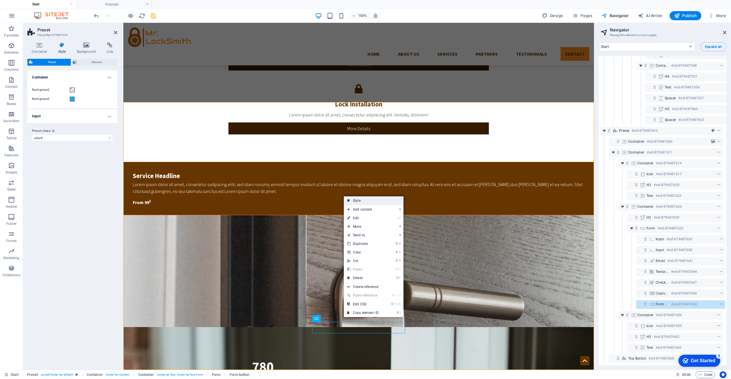
click at [358, 199] on link "Style" at bounding box center [374, 201] width 60 height 9
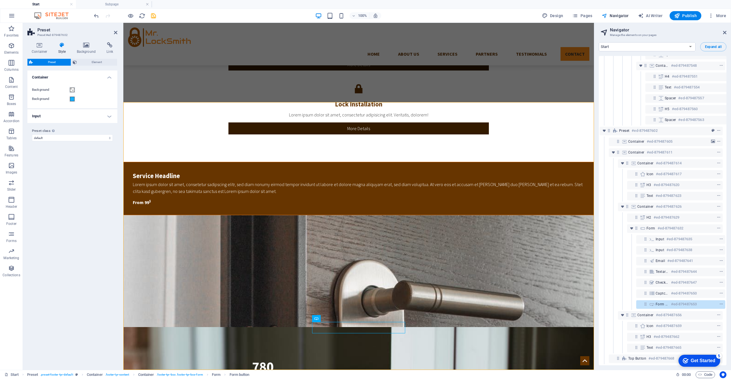
click at [107, 117] on h4 "Input" at bounding box center [72, 116] width 90 height 14
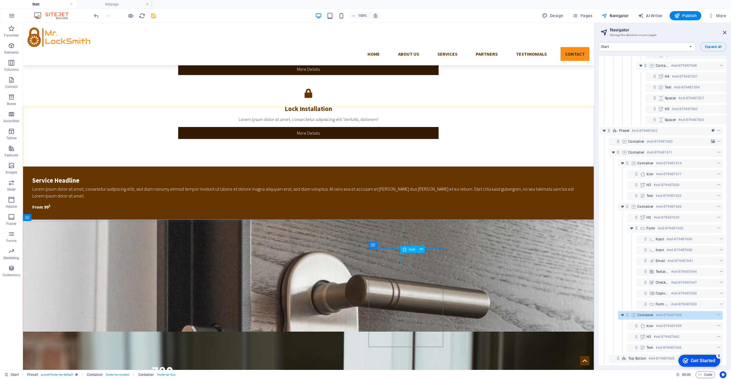
click at [410, 252] on div "Icon" at bounding box center [408, 249] width 17 height 7
click at [410, 249] on span "Icon" at bounding box center [412, 249] width 7 height 3
click at [410, 250] on icon at bounding box center [421, 249] width 3 height 6
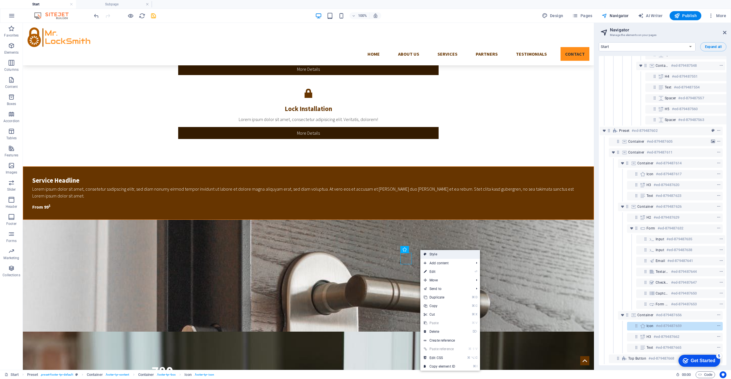
click at [410, 254] on icon at bounding box center [425, 254] width 3 height 9
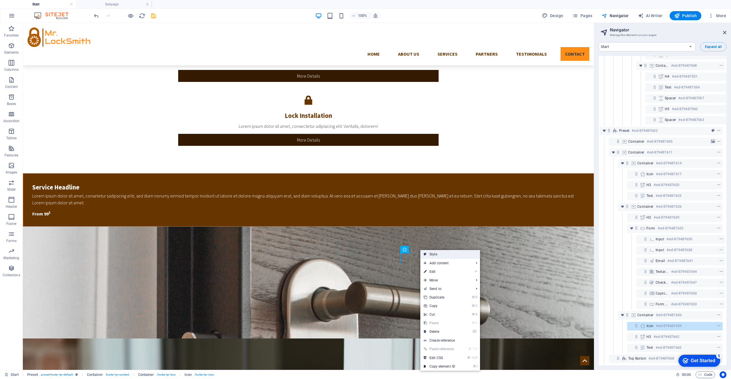
select select "px"
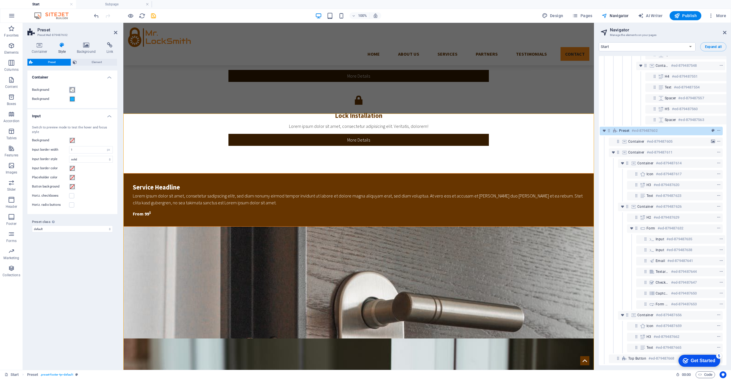
click at [72, 88] on span at bounding box center [72, 90] width 5 height 5
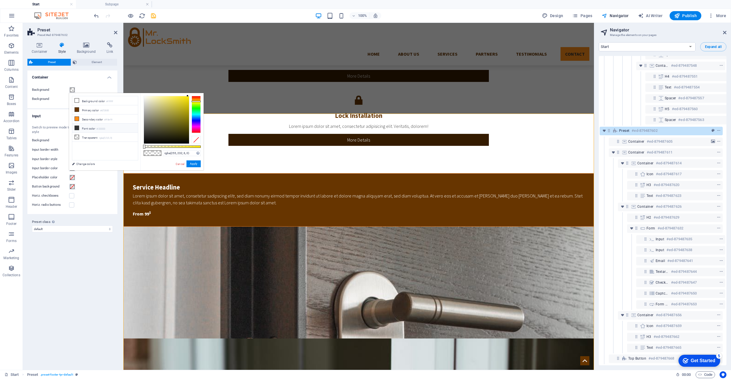
click at [77, 128] on icon at bounding box center [77, 128] width 4 height 4
click at [195, 165] on button "Apply" at bounding box center [194, 164] width 14 height 7
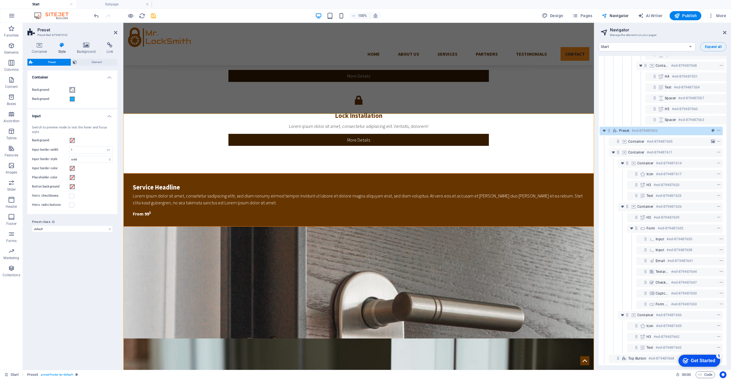
click at [73, 89] on span at bounding box center [72, 90] width 5 height 5
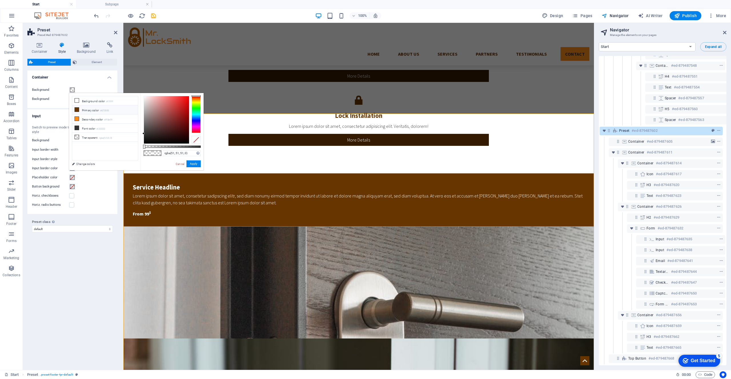
click at [78, 108] on icon at bounding box center [77, 110] width 4 height 4
type input "rgba(103, 53, 0, 0)"
click at [197, 163] on button "Apply" at bounding box center [194, 164] width 14 height 7
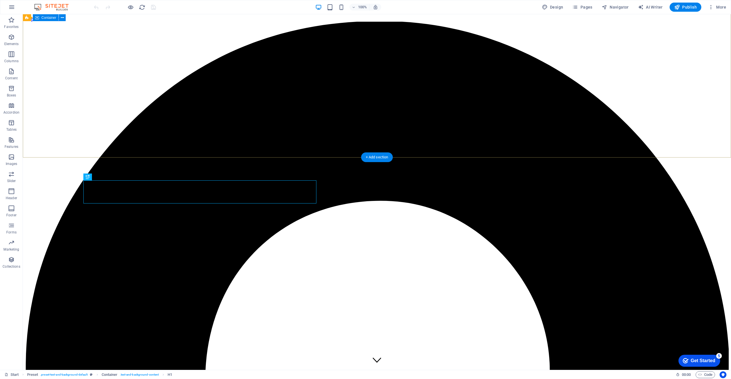
scroll to position [219, 0]
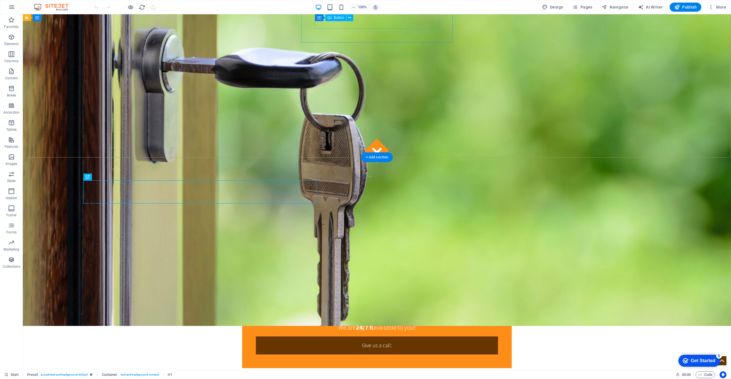
click at [412, 337] on div "Give us a call:" at bounding box center [377, 346] width 242 height 18
click at [350, 16] on icon at bounding box center [349, 18] width 3 height 6
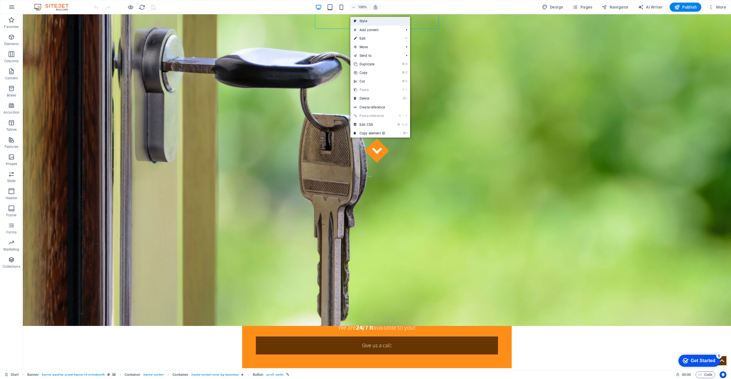
click at [370, 21] on link "Style" at bounding box center [380, 21] width 60 height 9
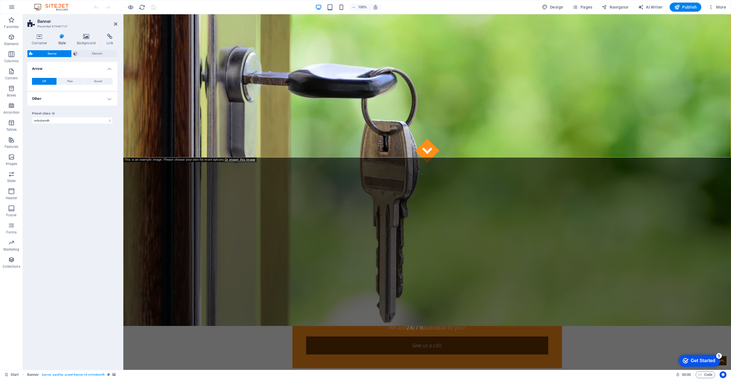
click at [63, 37] on icon at bounding box center [62, 37] width 16 height 6
click at [101, 54] on span "Element" at bounding box center [97, 53] width 37 height 7
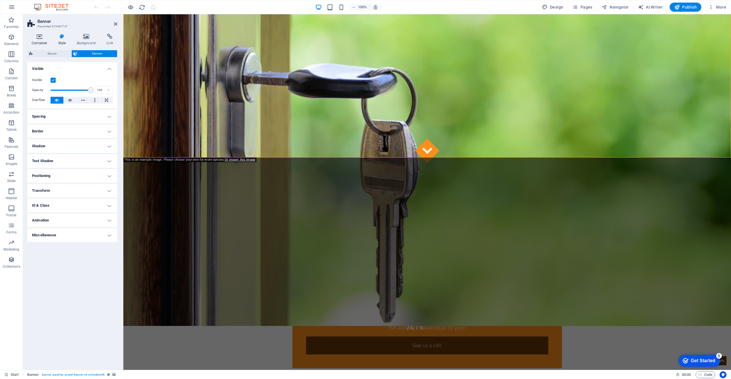
click at [40, 39] on icon at bounding box center [39, 37] width 24 height 6
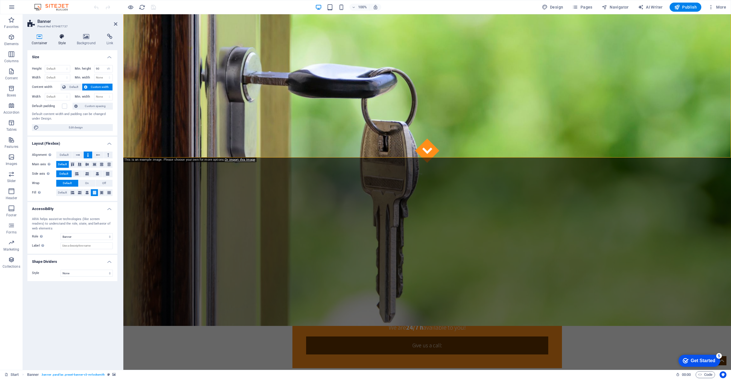
click at [65, 38] on icon at bounding box center [62, 37] width 16 height 6
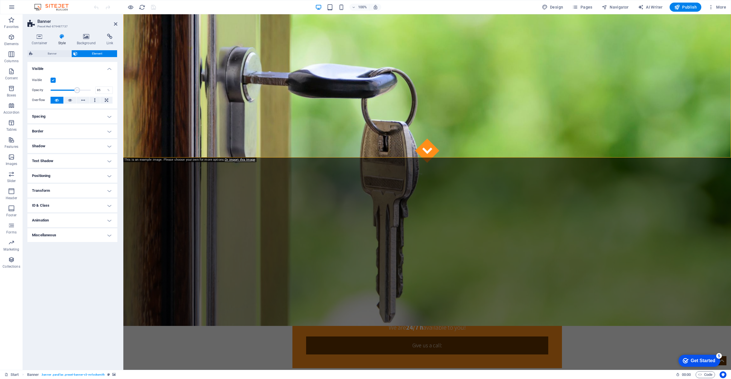
type input "100"
drag, startPoint x: 91, startPoint y: 89, endPoint x: 114, endPoint y: 89, distance: 23.4
click at [114, 89] on div "Visible Opacity 100 % Overflow" at bounding box center [72, 90] width 90 height 36
click at [64, 118] on h4 "Spacing" at bounding box center [72, 117] width 90 height 14
click at [59, 159] on h4 "Border" at bounding box center [72, 154] width 90 height 14
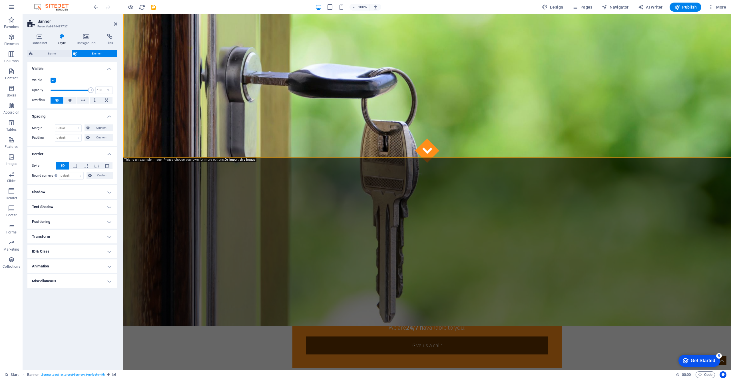
click at [52, 195] on h4 "Shadow" at bounding box center [72, 192] width 90 height 14
click at [69, 223] on h4 "Text Shadow" at bounding box center [72, 220] width 90 height 14
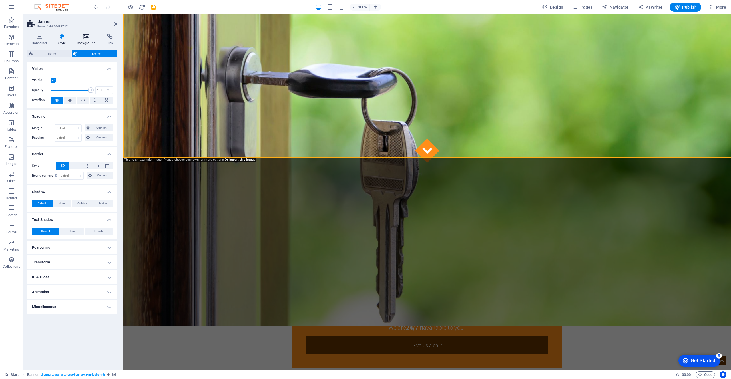
click at [88, 36] on icon at bounding box center [87, 37] width 28 height 6
